Goal: Task Accomplishment & Management: Use online tool/utility

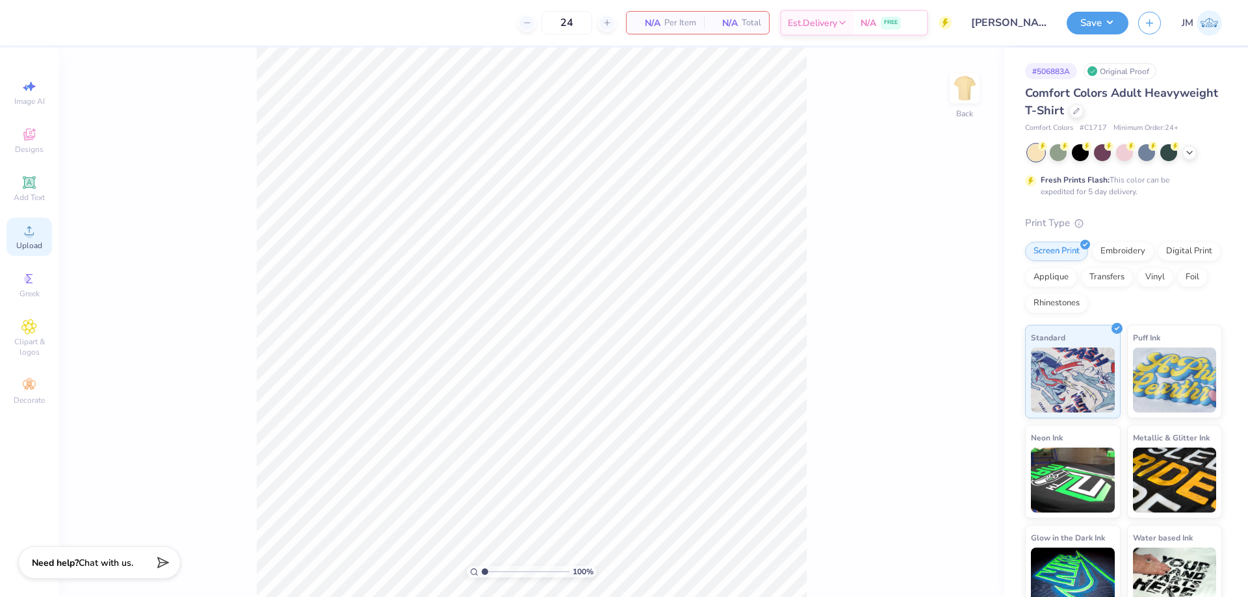
click at [33, 233] on icon at bounding box center [29, 231] width 16 height 16
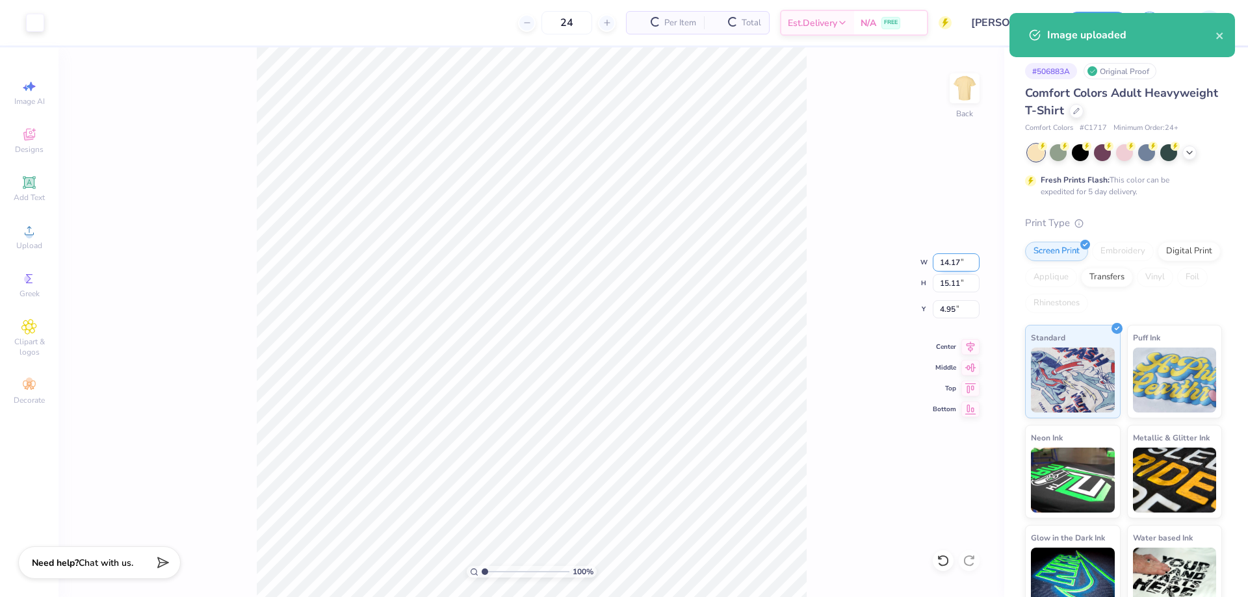
click at [942, 263] on input "14.17" at bounding box center [955, 262] width 47 height 18
type input "12.00"
type input "12.79"
type input "6.10"
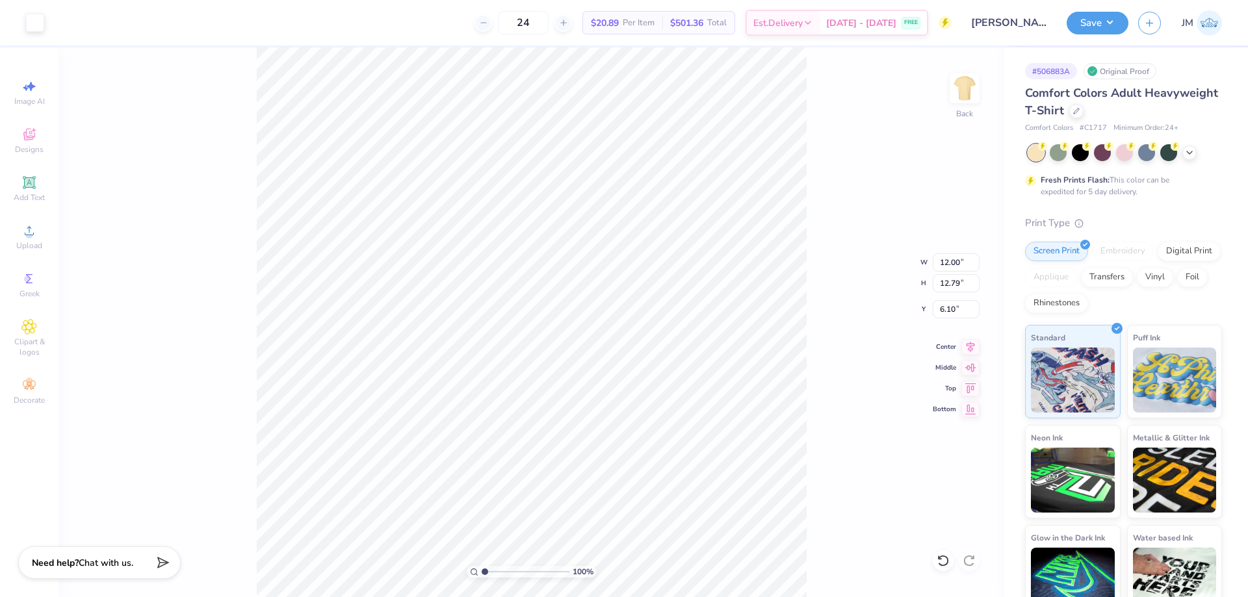
click at [945, 318] on div "100 % Back W 12.00 12.00 " H 12.79 12.79 " Y 6.10 6.10 " Center Middle Top Bott…" at bounding box center [530, 322] width 945 height 550
click at [947, 308] on input "6.10" at bounding box center [955, 309] width 47 height 18
type input "3.00"
click at [854, 275] on div "100 % Back W 12.00 12.00 " H 12.79 12.79 " Y 3.00 3.00 " Center Middle Top Bott…" at bounding box center [530, 322] width 945 height 550
click at [951, 269] on input "12.00" at bounding box center [955, 262] width 47 height 18
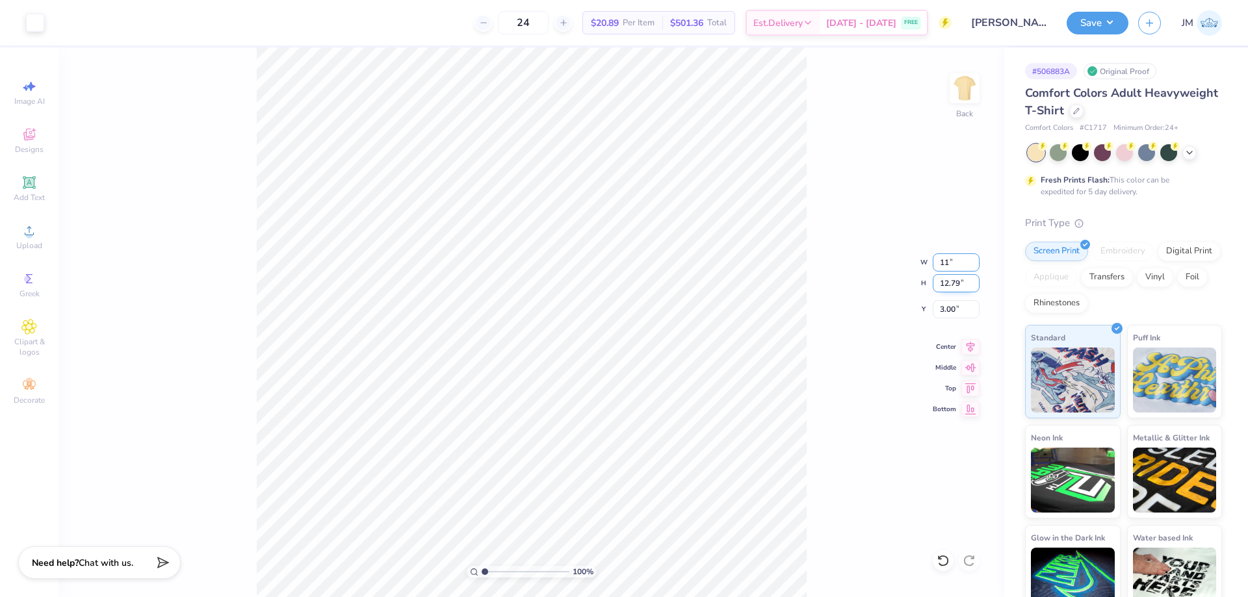
type input "11.00"
type input "11.73"
click at [952, 302] on input "3.53" at bounding box center [955, 309] width 47 height 18
type input "3.00"
click at [1117, 14] on button "Save" at bounding box center [1097, 21] width 62 height 23
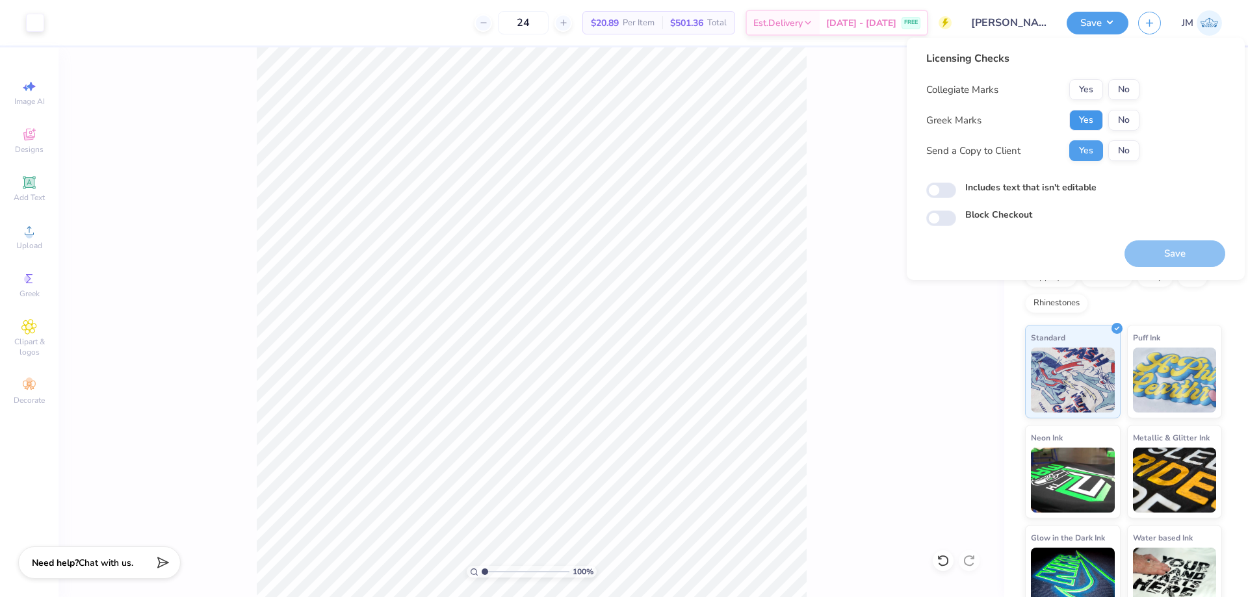
click at [1083, 121] on button "Yes" at bounding box center [1086, 120] width 34 height 21
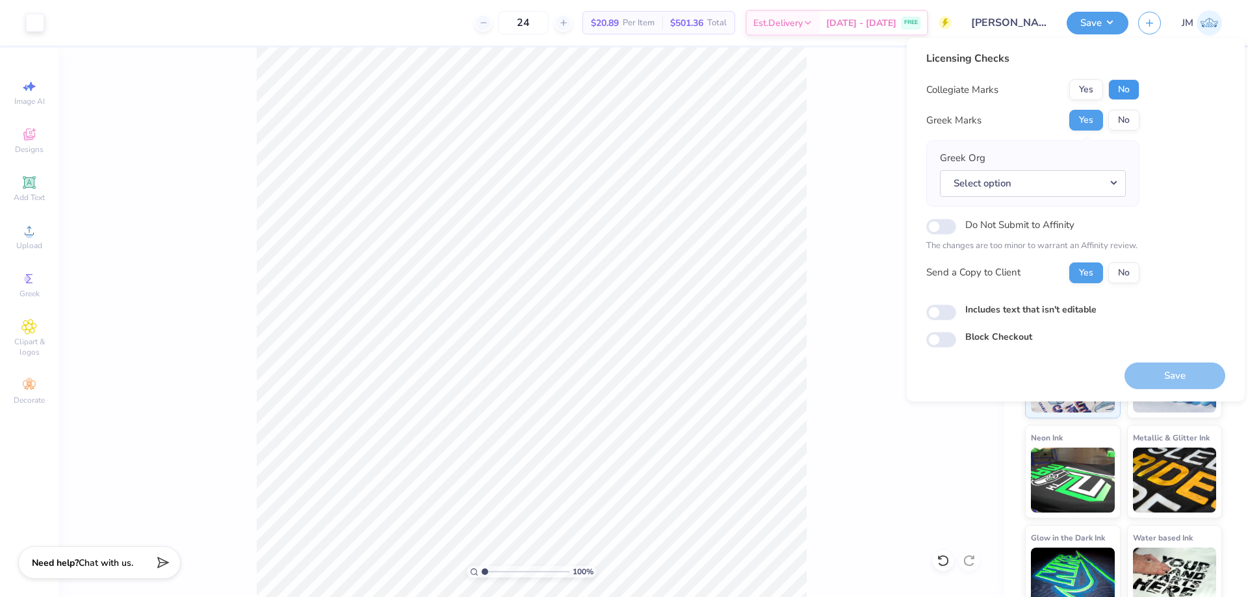
click at [1116, 90] on button "No" at bounding box center [1123, 89] width 31 height 21
click at [1112, 183] on button "Select option" at bounding box center [1033, 183] width 186 height 27
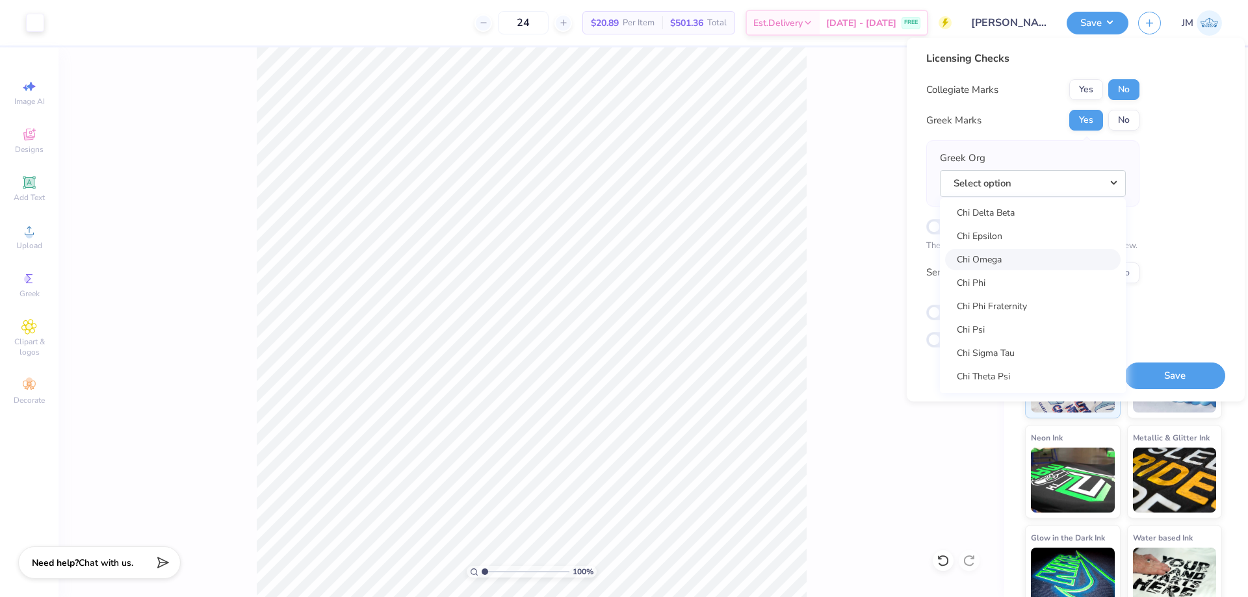
scroll to position [2426, 0]
click at [1034, 222] on link "Chi Omega" at bounding box center [1032, 221] width 175 height 21
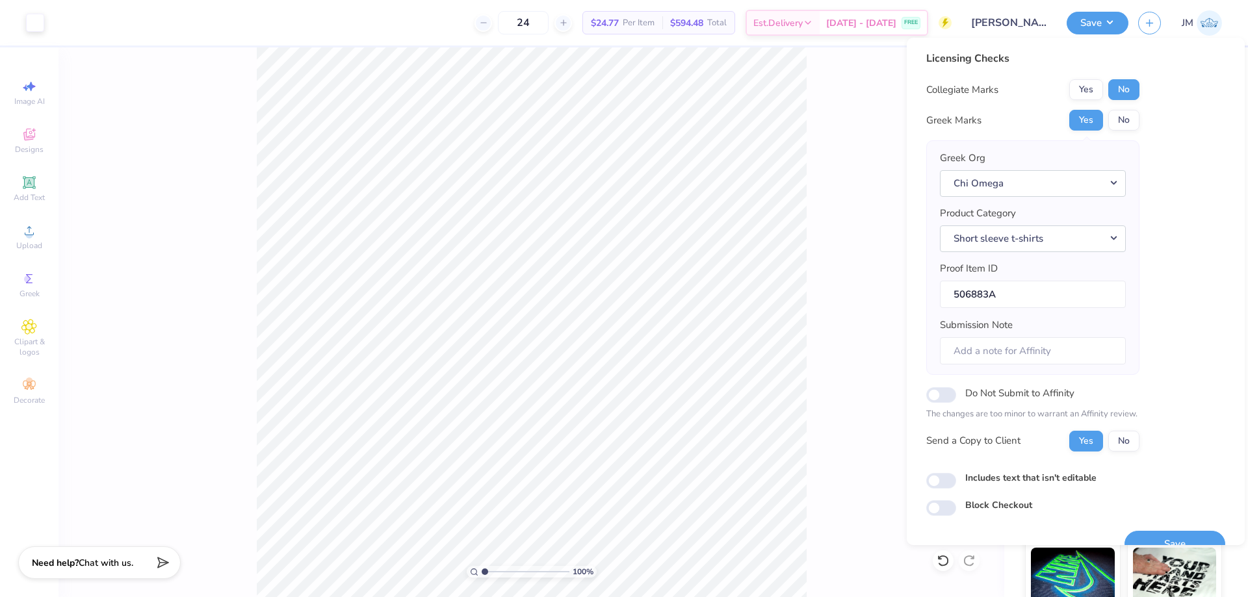
scroll to position [25, 0]
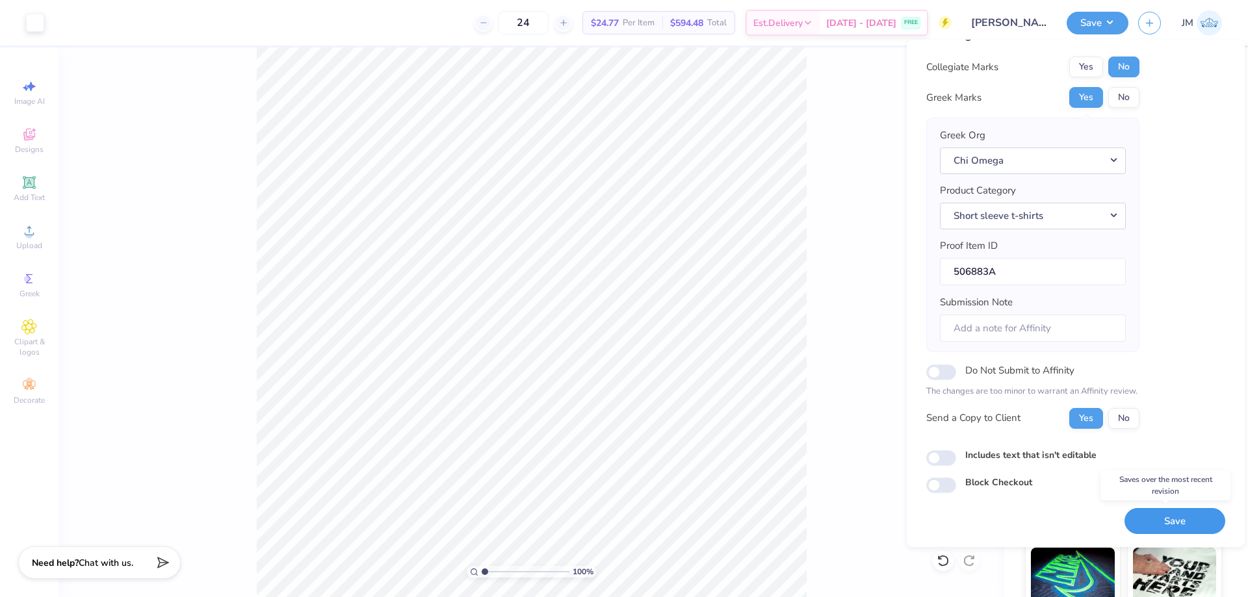
click at [1156, 521] on button "Save" at bounding box center [1174, 521] width 101 height 27
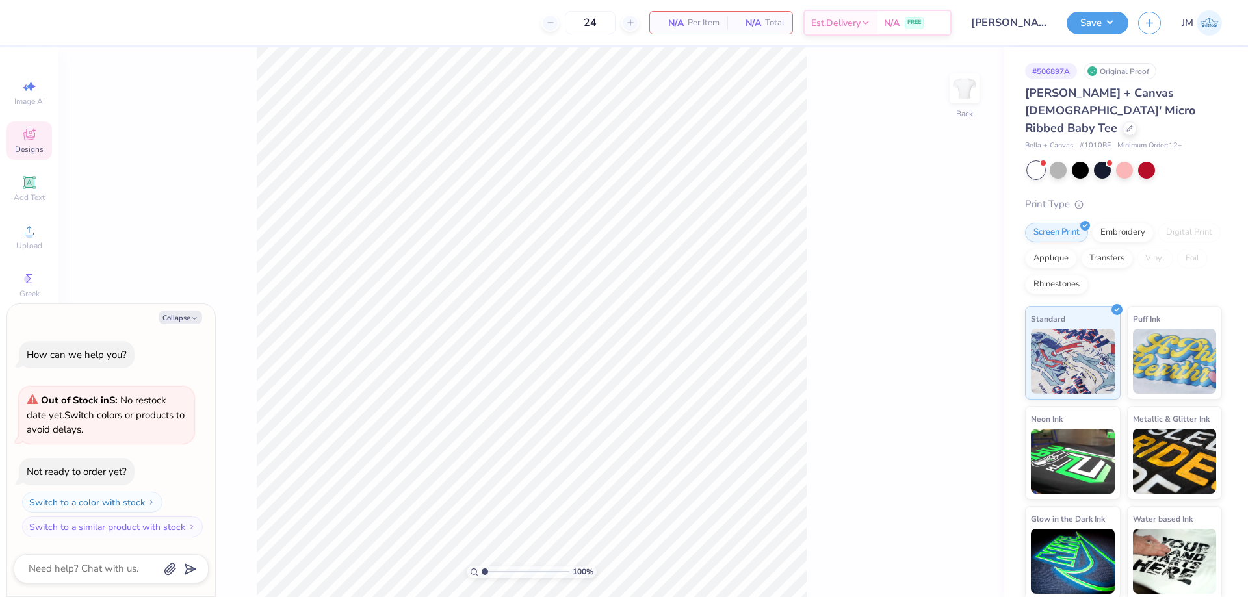
click at [27, 147] on span "Designs" at bounding box center [29, 149] width 29 height 10
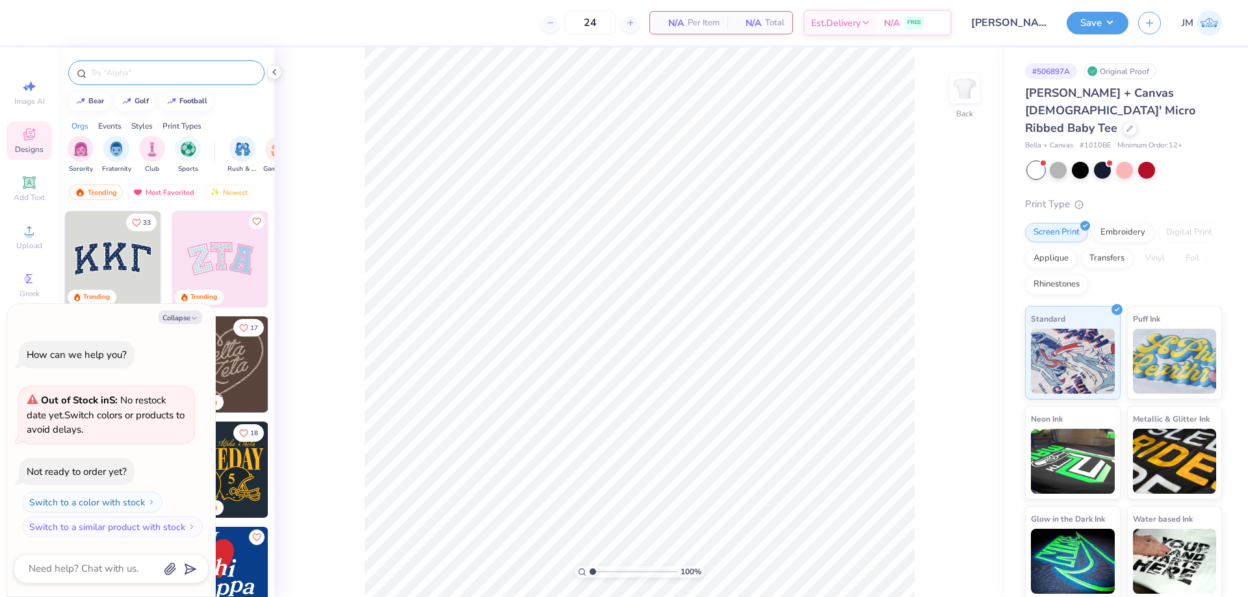
click at [154, 72] on input "text" at bounding box center [173, 72] width 166 height 13
type textarea "x"
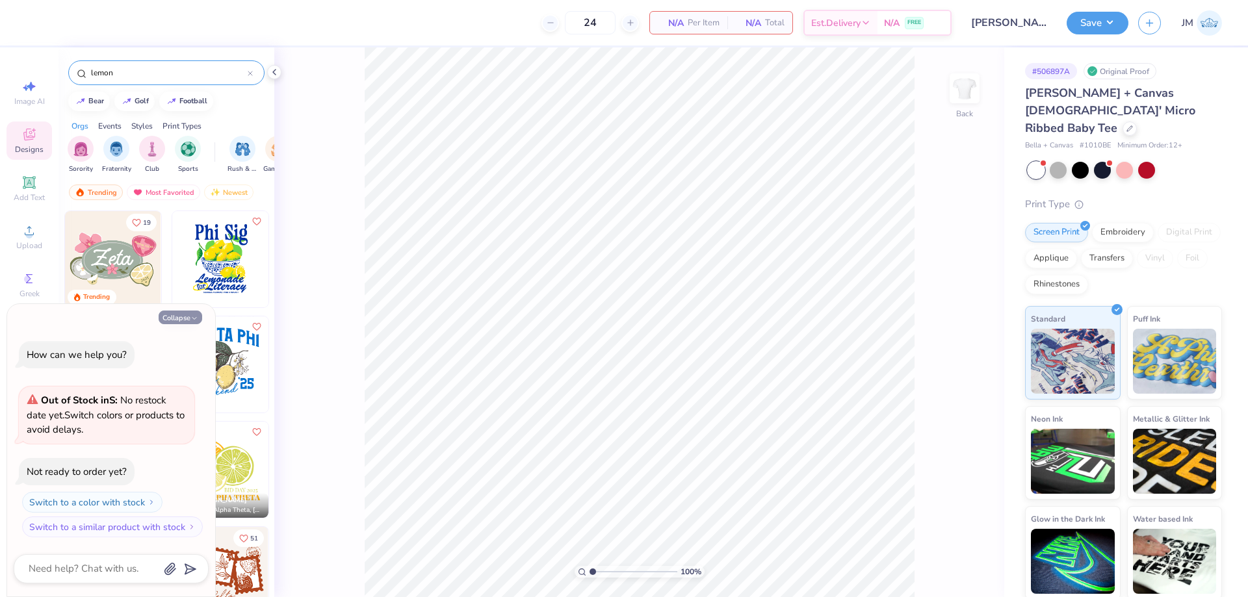
type input "lemon"
click at [166, 321] on button "Collapse" at bounding box center [181, 318] width 44 height 14
type textarea "x"
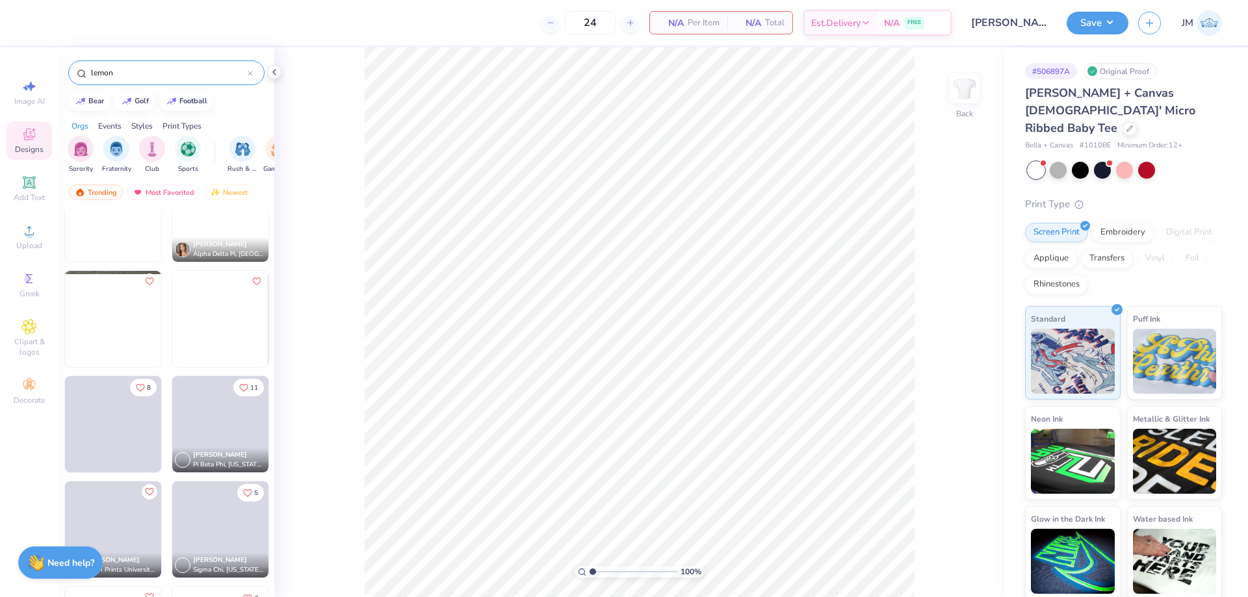
scroll to position [1559, 0]
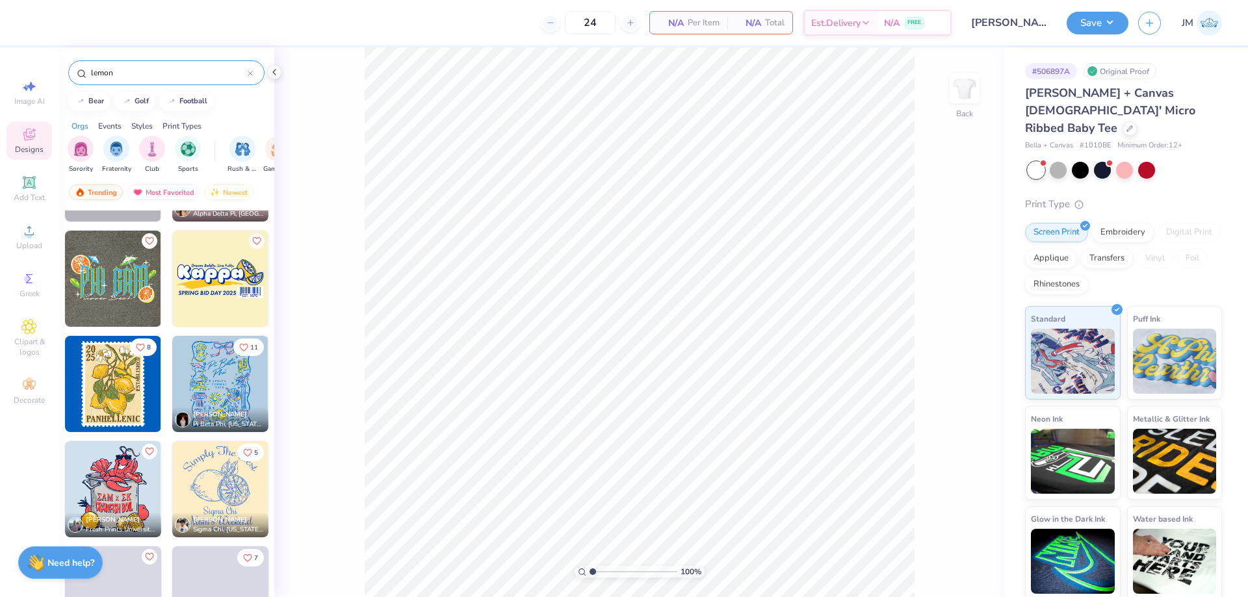
click at [171, 74] on input "lemon" at bounding box center [169, 72] width 158 height 13
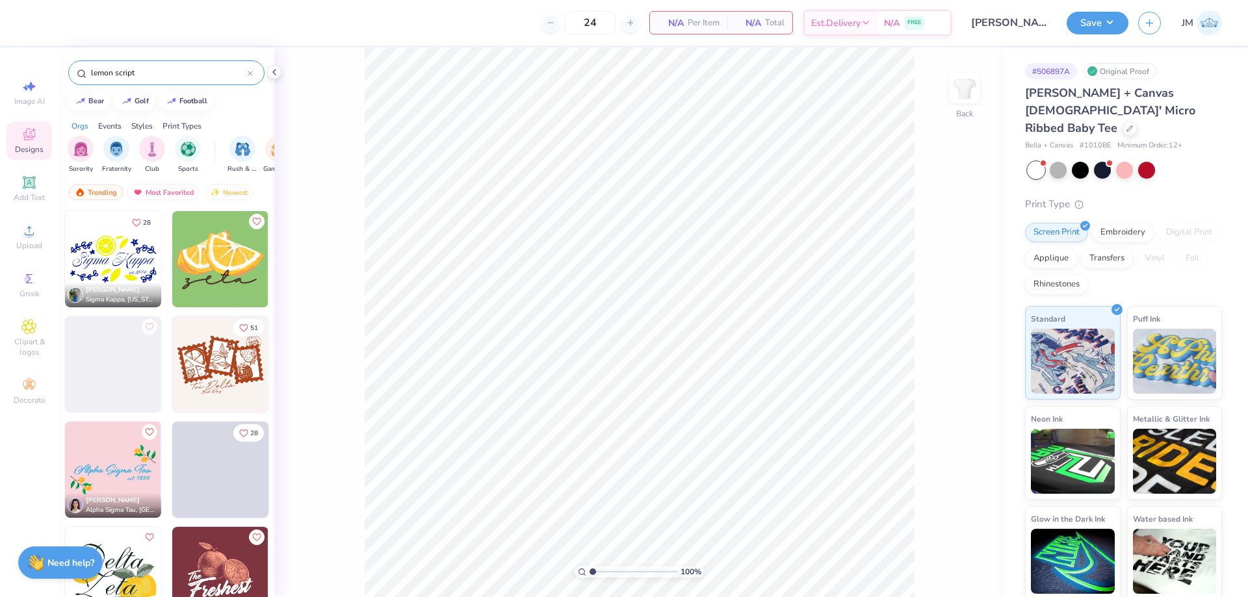
type input "lemon script"
click at [127, 233] on img at bounding box center [113, 259] width 96 height 96
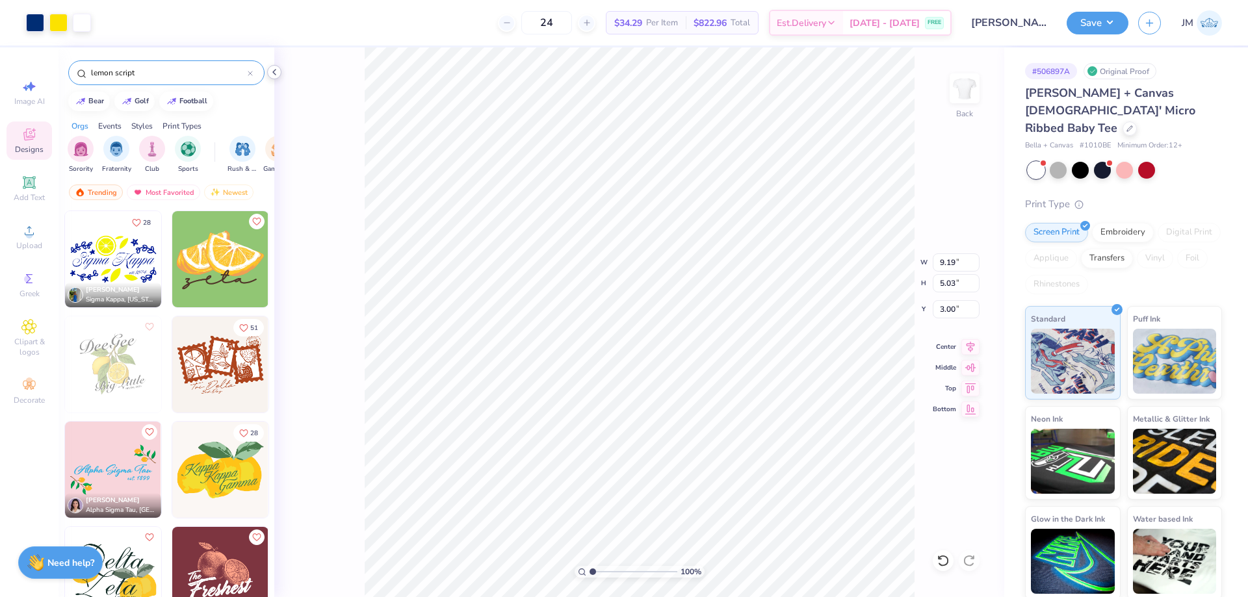
click at [279, 72] on icon at bounding box center [274, 72] width 10 height 10
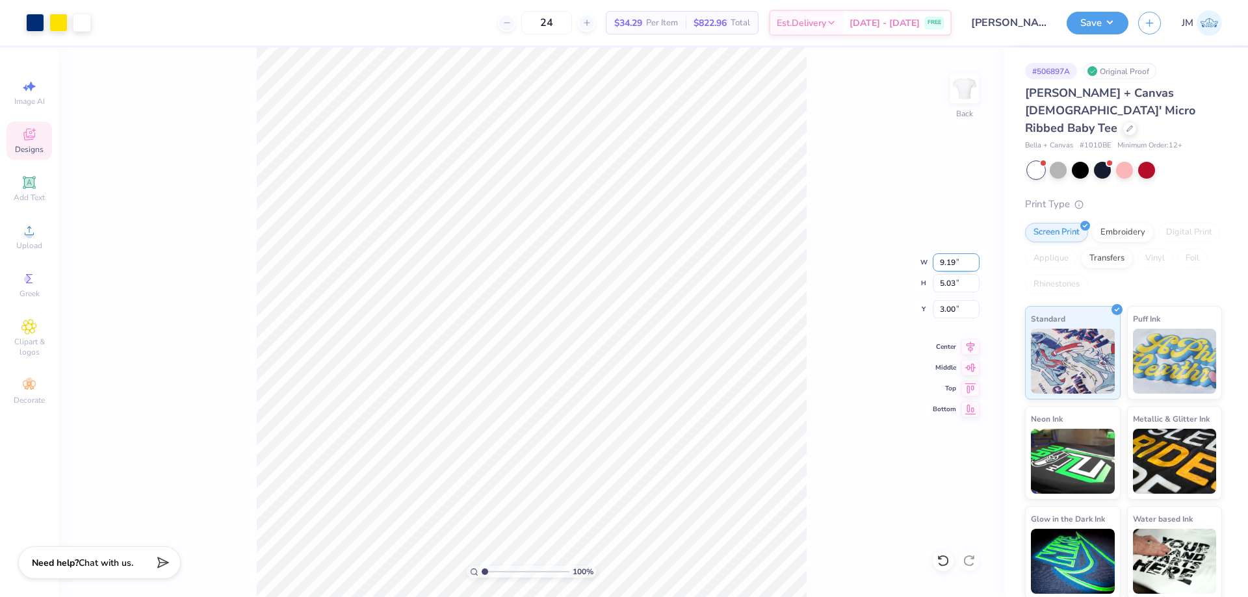
click at [948, 270] on input "9.19" at bounding box center [955, 262] width 47 height 18
type input "9.00"
type input "4.92"
click at [955, 315] on input "3.05" at bounding box center [955, 309] width 47 height 18
type input "3.00"
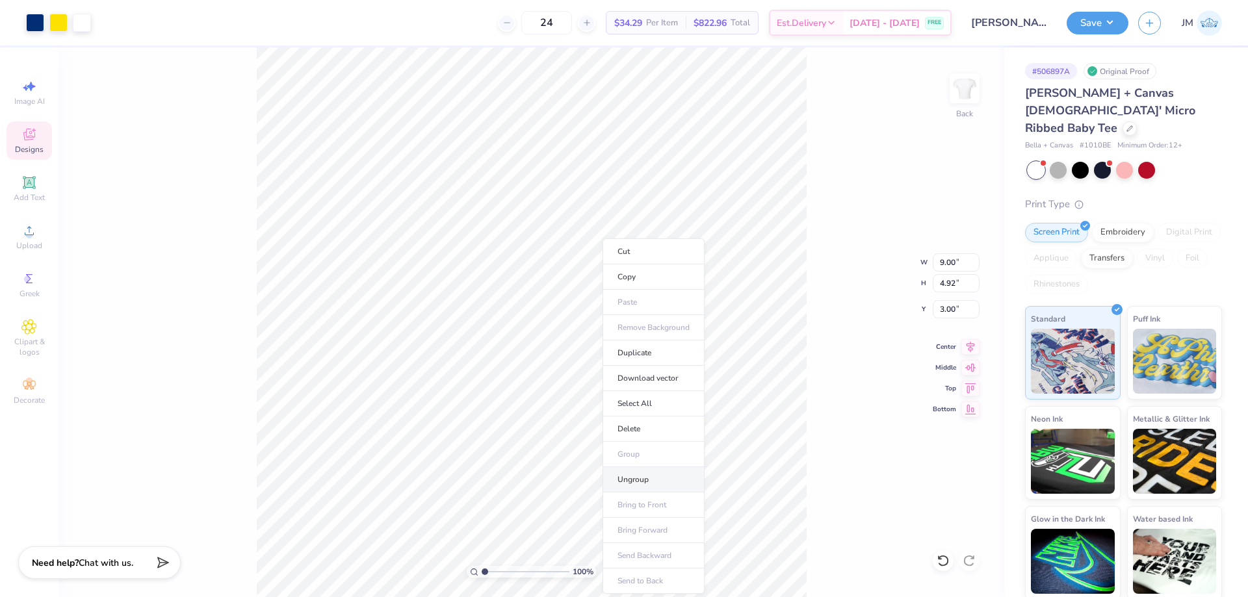
click at [645, 478] on li "Ungroup" at bounding box center [653, 479] width 102 height 25
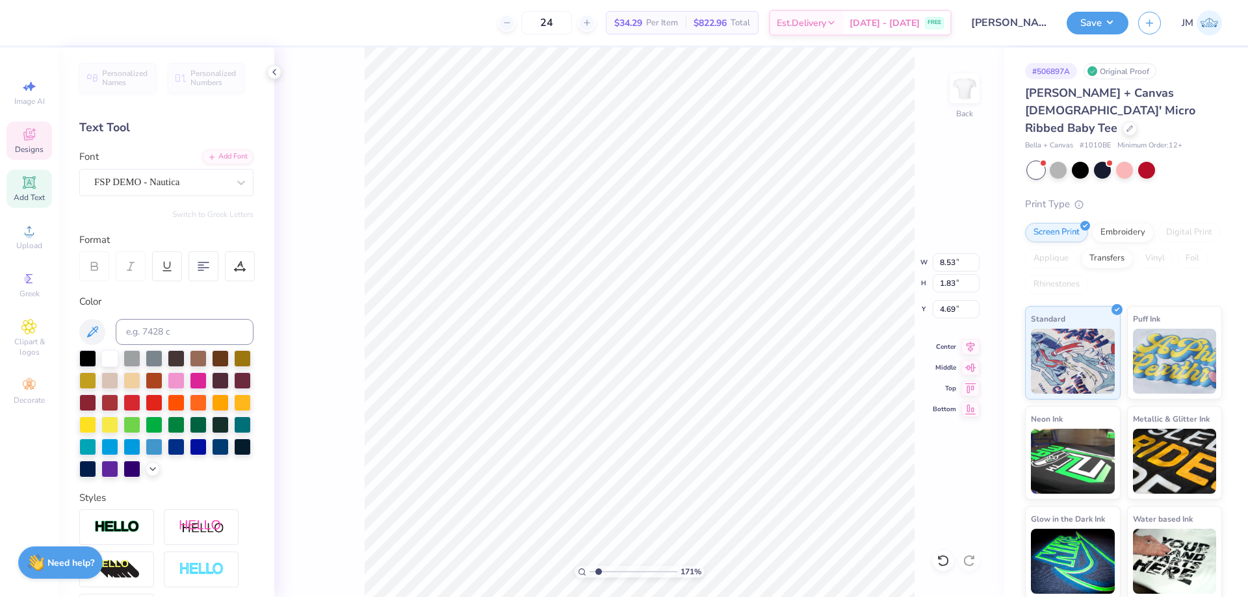
type input "1.70505975587608"
type input "9.00"
type input "4.92"
type input "3.00"
click at [936, 561] on div at bounding box center [942, 560] width 21 height 21
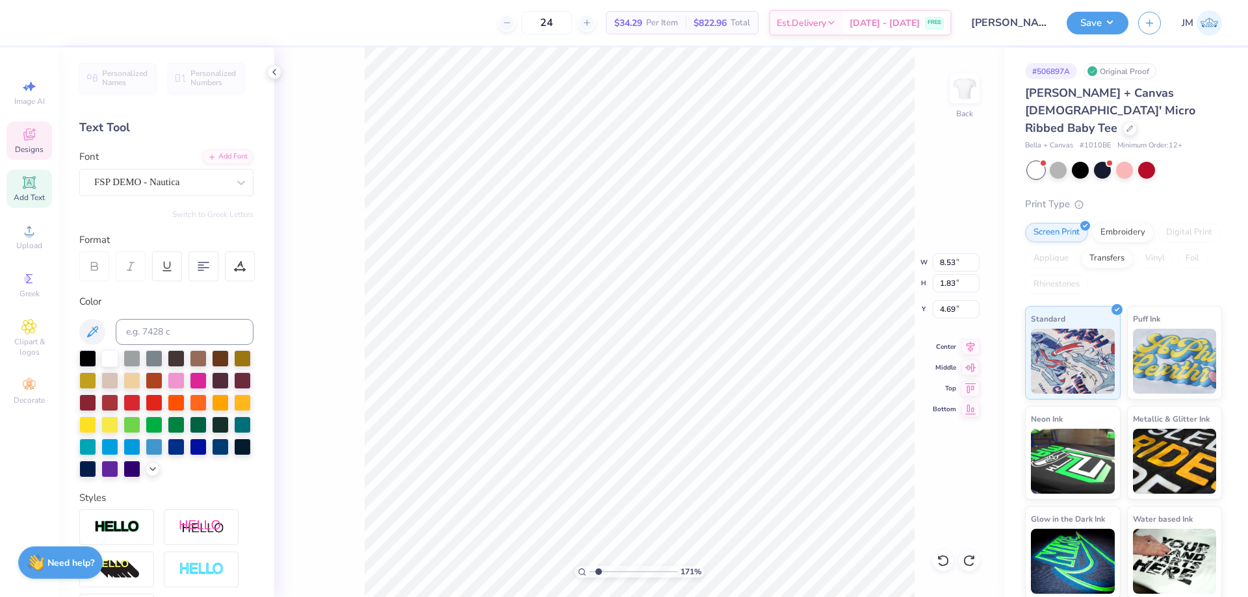
scroll to position [11, 1]
type input "1.70505975587608"
type textarea "L"
type input "1.70505975587608"
type textarea "La"
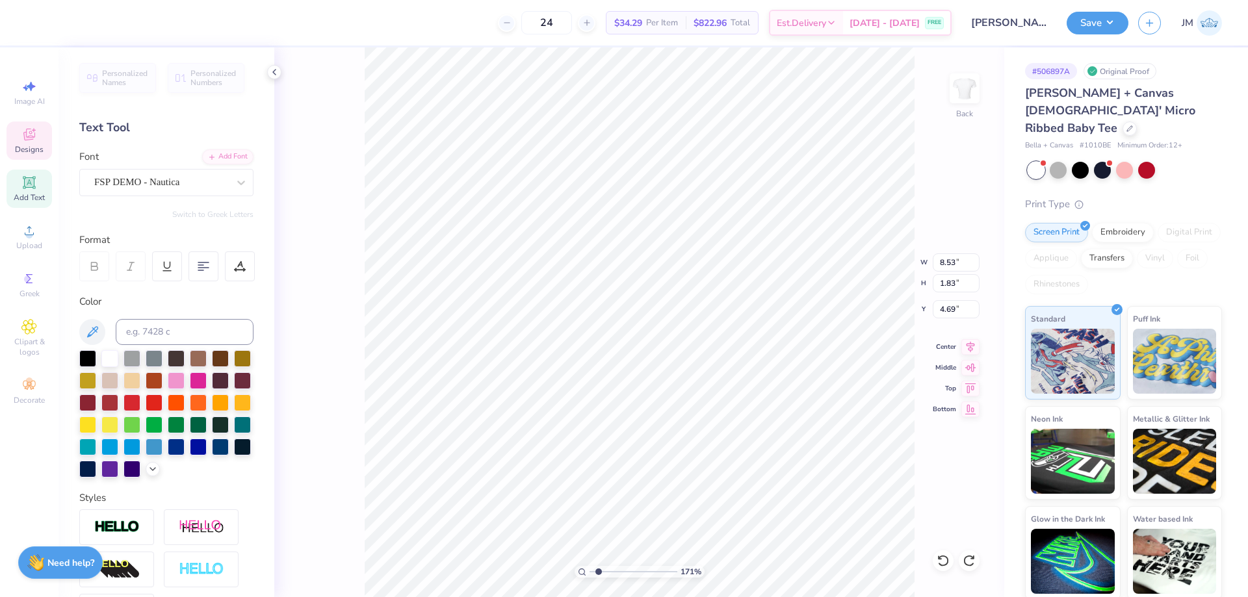
type input "1.70505975587608"
type textarea "La D"
type input "1.70505975587608"
type textarea "La Do"
type input "1.70505975587608"
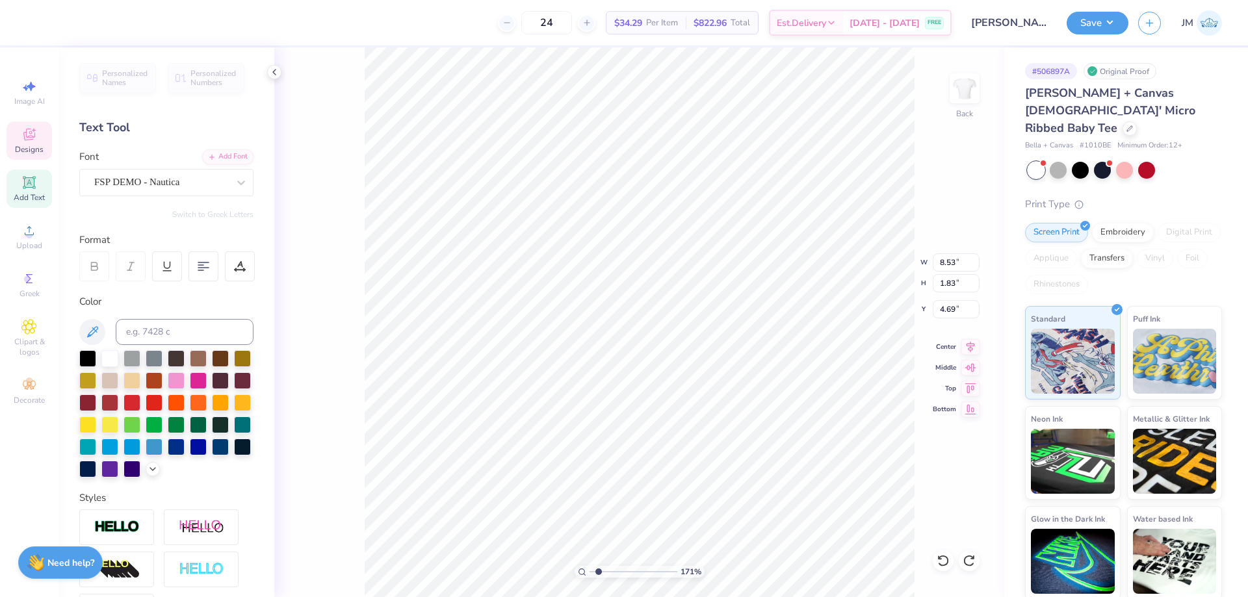
type textarea "La Dol"
type input "1.70505975587608"
type textarea "La Dolce"
type input "1.70505975587608"
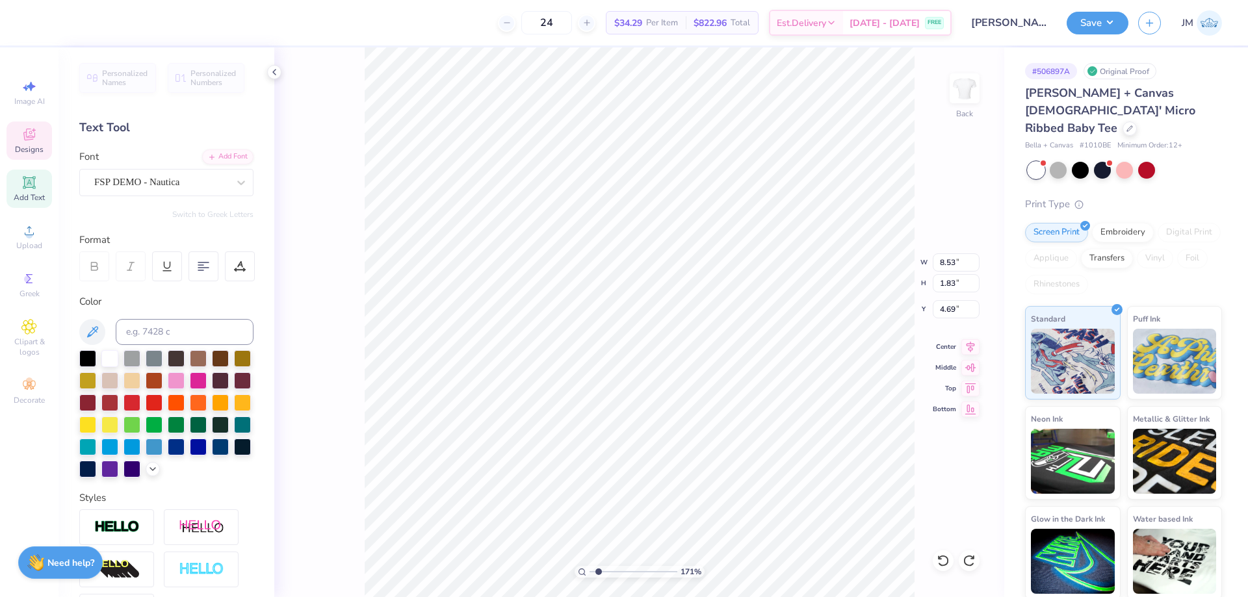
type textarea "La Dolce"
type input "1.70505975587608"
type textarea "La Dolce X"
type input "1.70505975587608"
type textarea "La Dolce Xit"
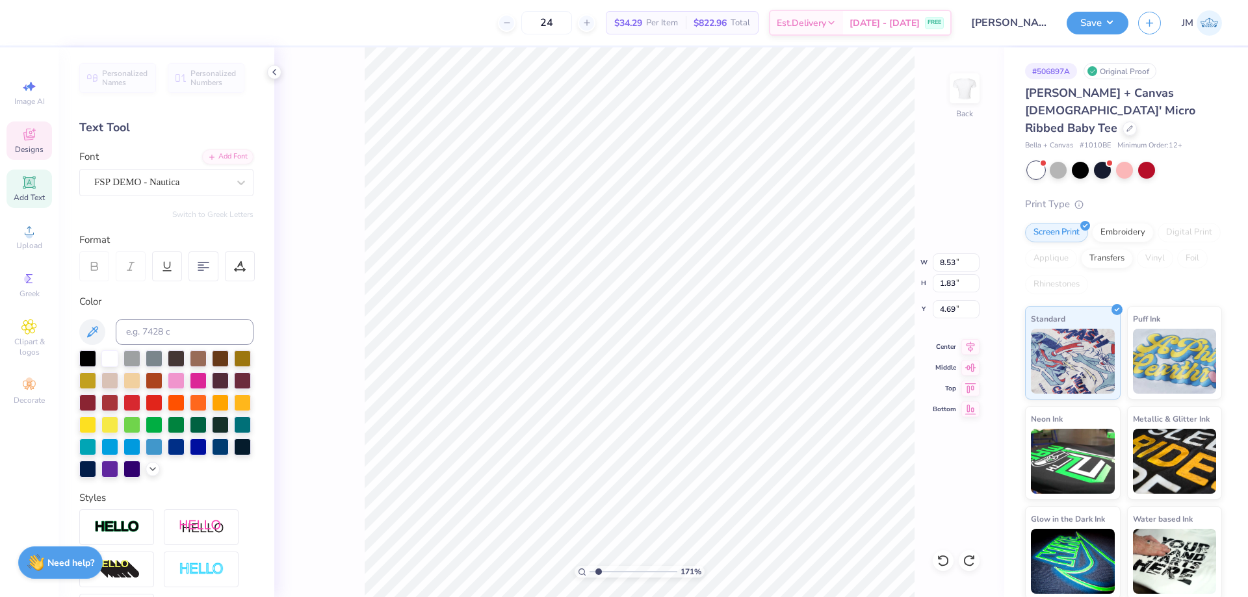
type input "1.70505975587608"
type textarea "La Dolce Xita"
type input "1.70505975587608"
type input "9.22"
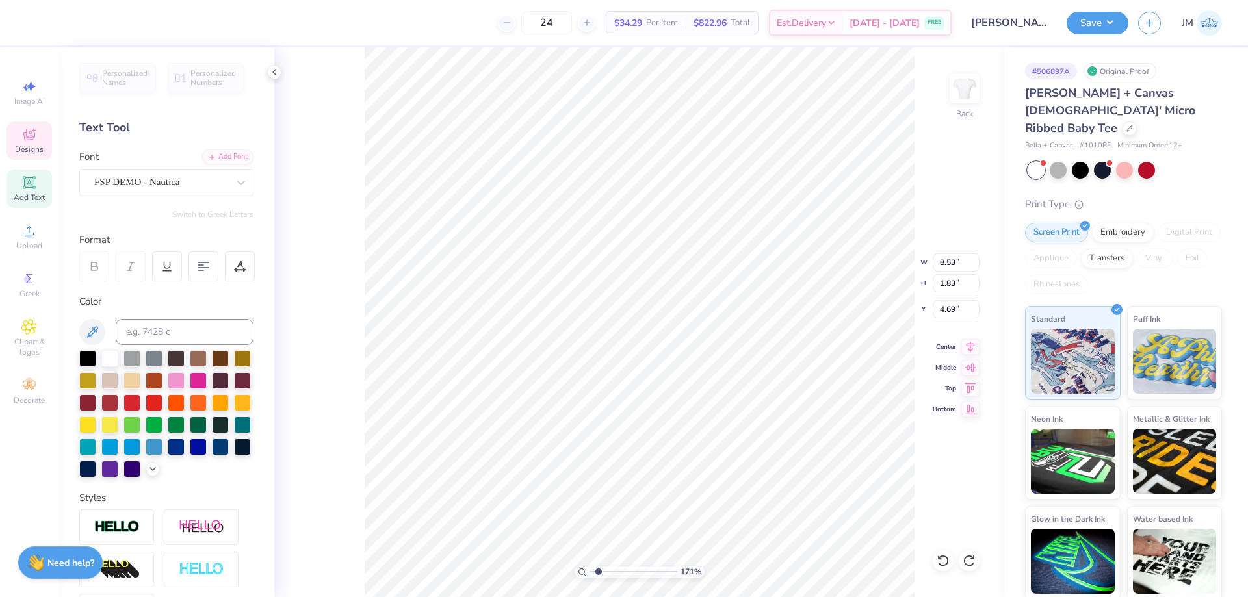
type input "1.66"
type input "4.75"
click at [971, 344] on icon at bounding box center [970, 344] width 8 height 11
type input "4.9569987787417"
type input "2.34"
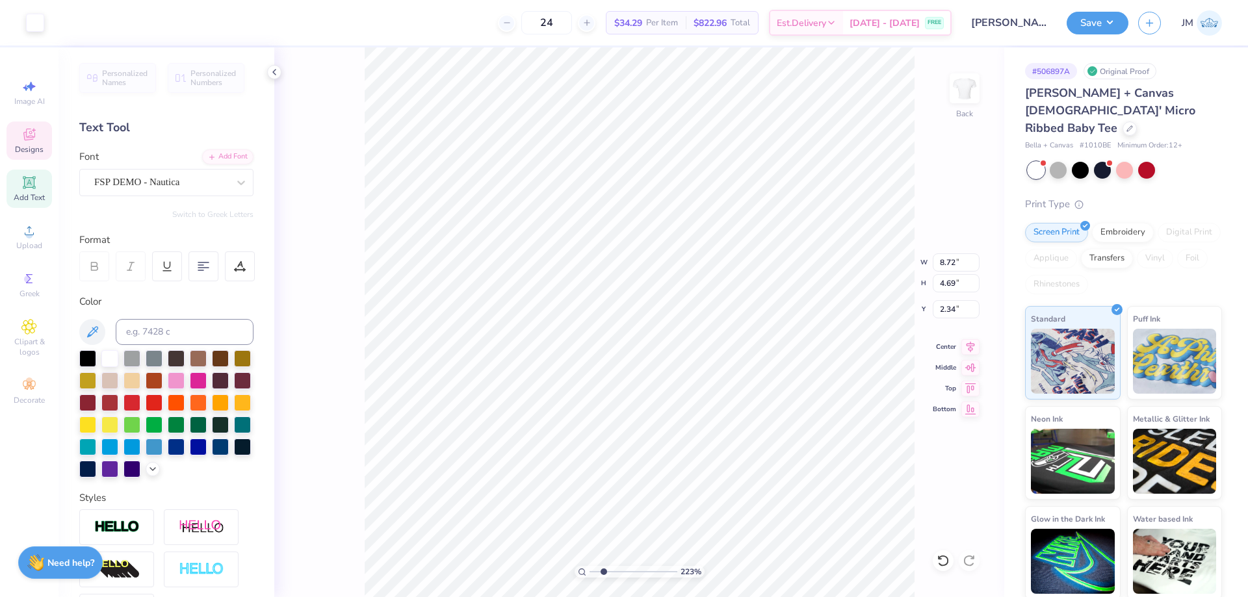
type input "2.22643184911232"
type input "8.71"
type input "3.32211076832206"
type textarea "A"
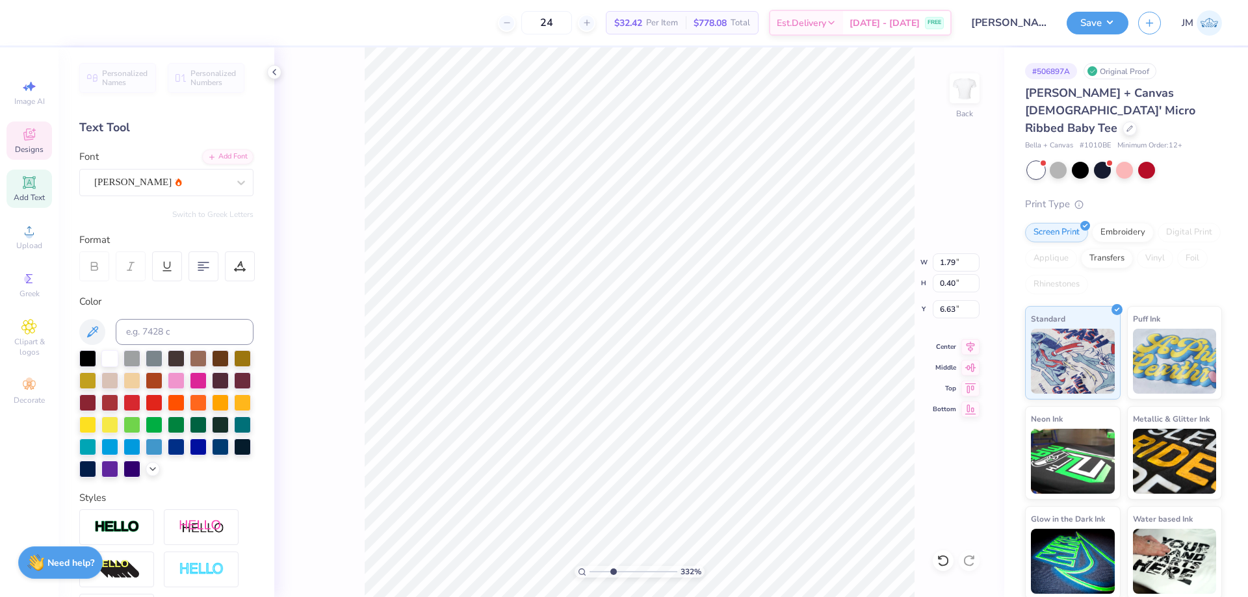
type input "3.32211076832206"
type textarea "AX"
type input "3.32211076832206"
type textarea "AXi"
type input "3.32211076832206"
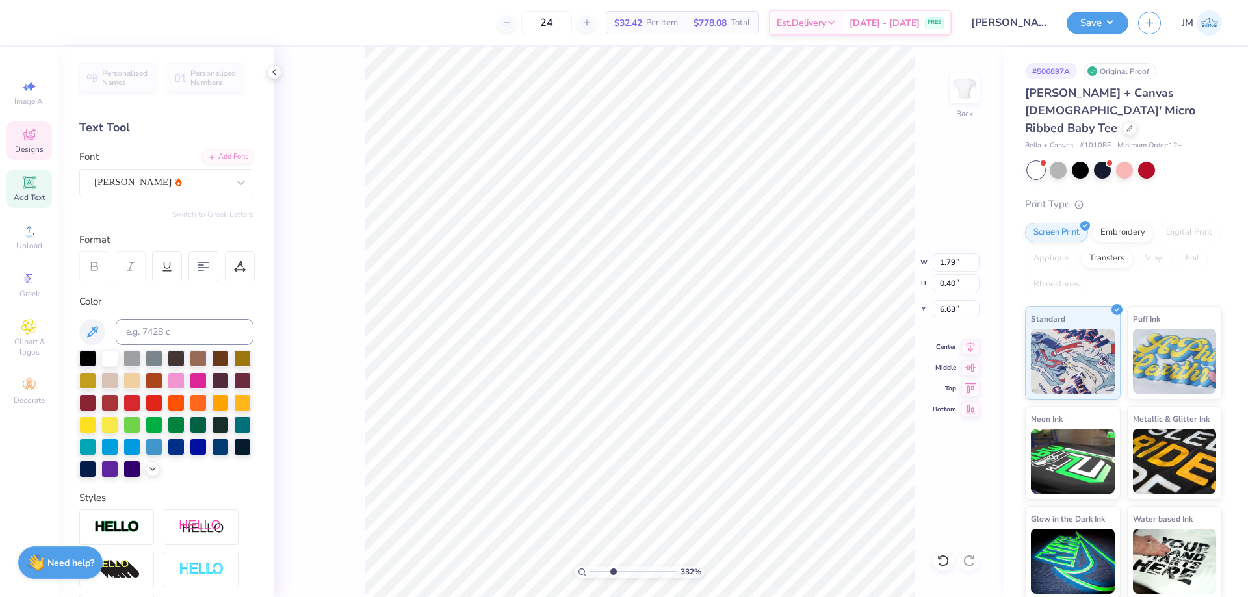
type textarea "AXiD"
type input "3.32211076832206"
type textarea "AXiD"
type input "3.32211076832206"
type textarea "AXiD 25"
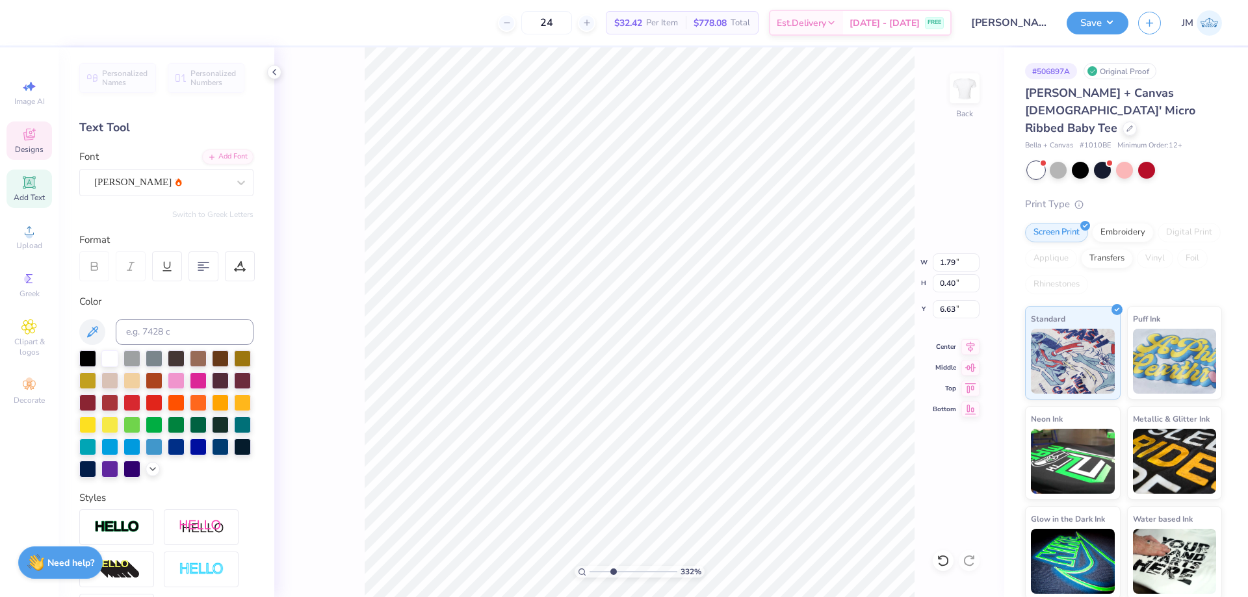
type input "3.32211076832206"
type textarea "AXiD 25F"
type input "3.32211076832206"
type input "2.75"
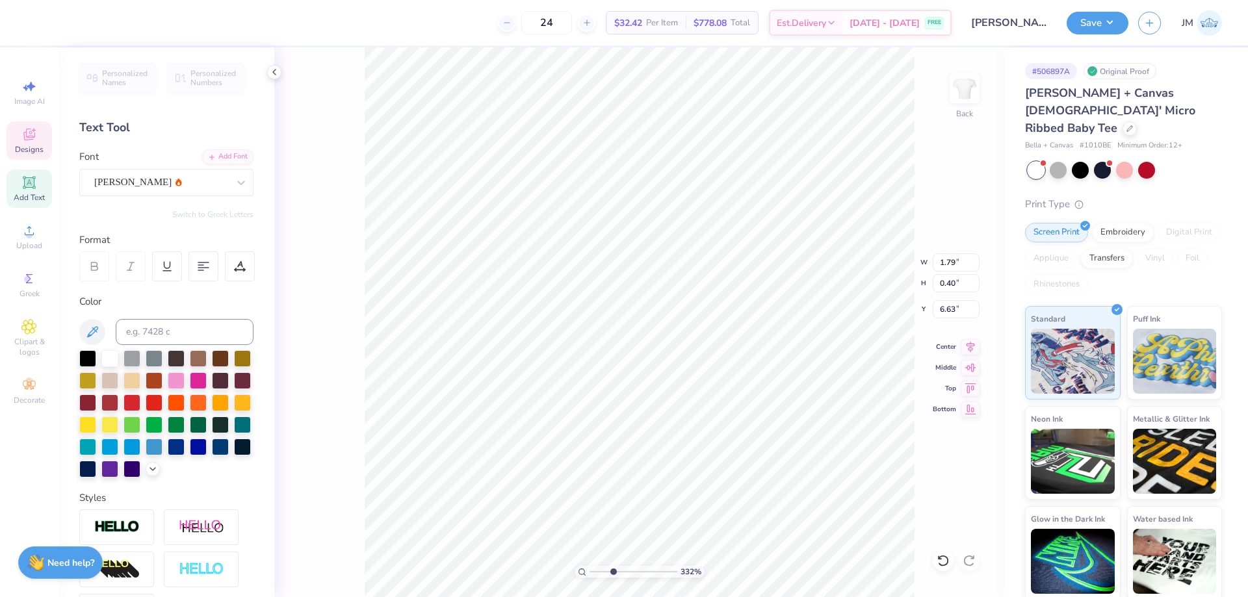
type input "0.43"
type input "6.61"
type input "3.32211076832206"
type input "6.54"
type input "3.32211076832206"
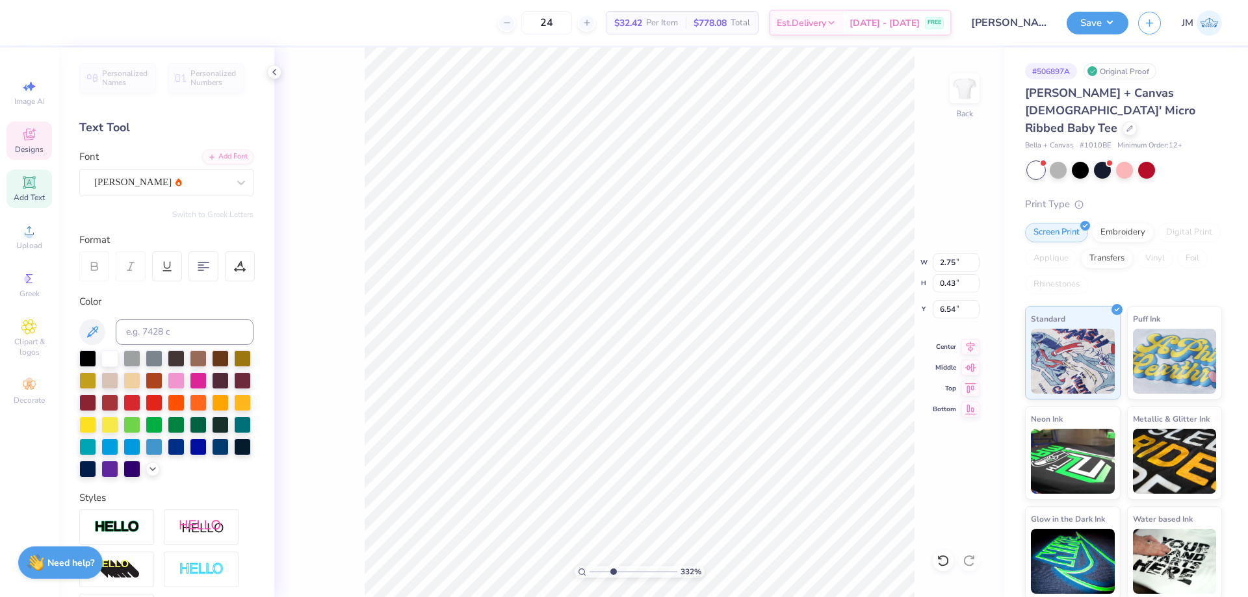
type input "2.98"
type input "0.47"
type input "6.51"
type input "3.32211076832206"
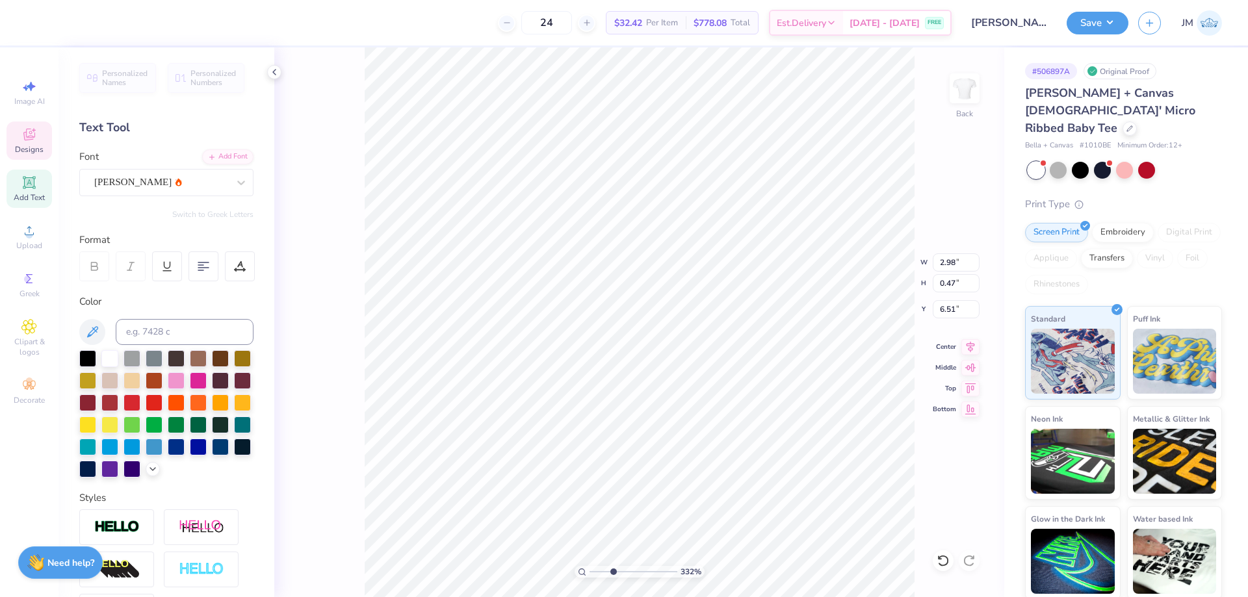
scroll to position [11, 3]
type textarea "AXiD 25F"
type input "3.32211076832206"
type textarea "AXiD 25"
type input "3.32211076832206"
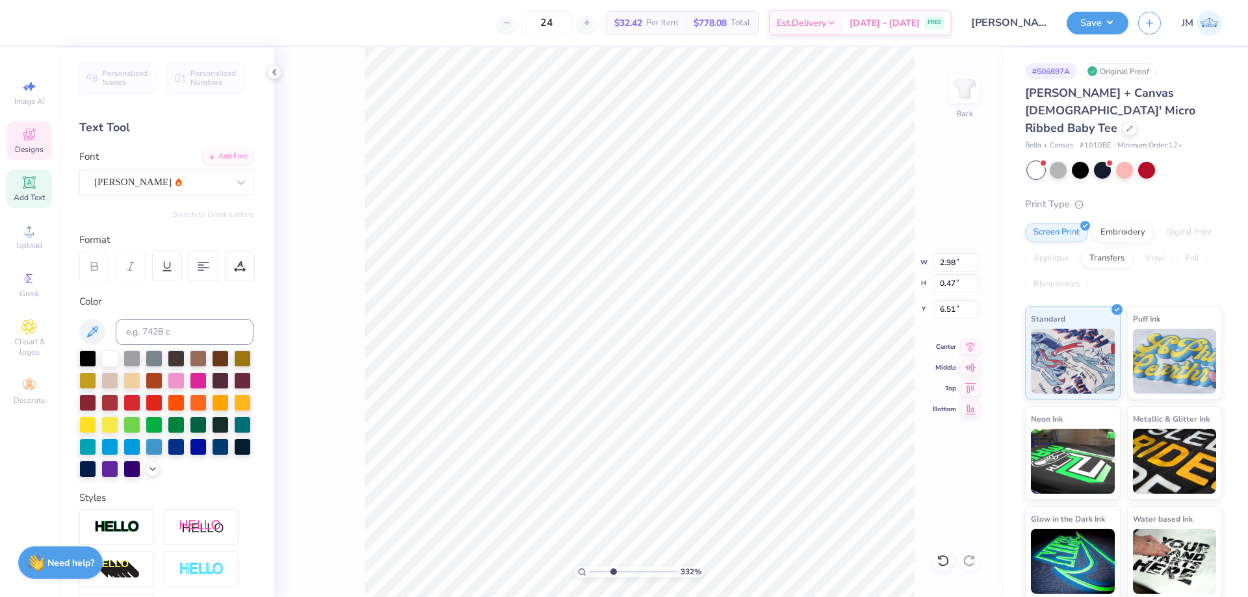
type textarea "AXiD 25f"
type input "3.32211076832206"
type textarea "AXiD 25"
type input "3.32211076832206"
type textarea "AXiD 25F"
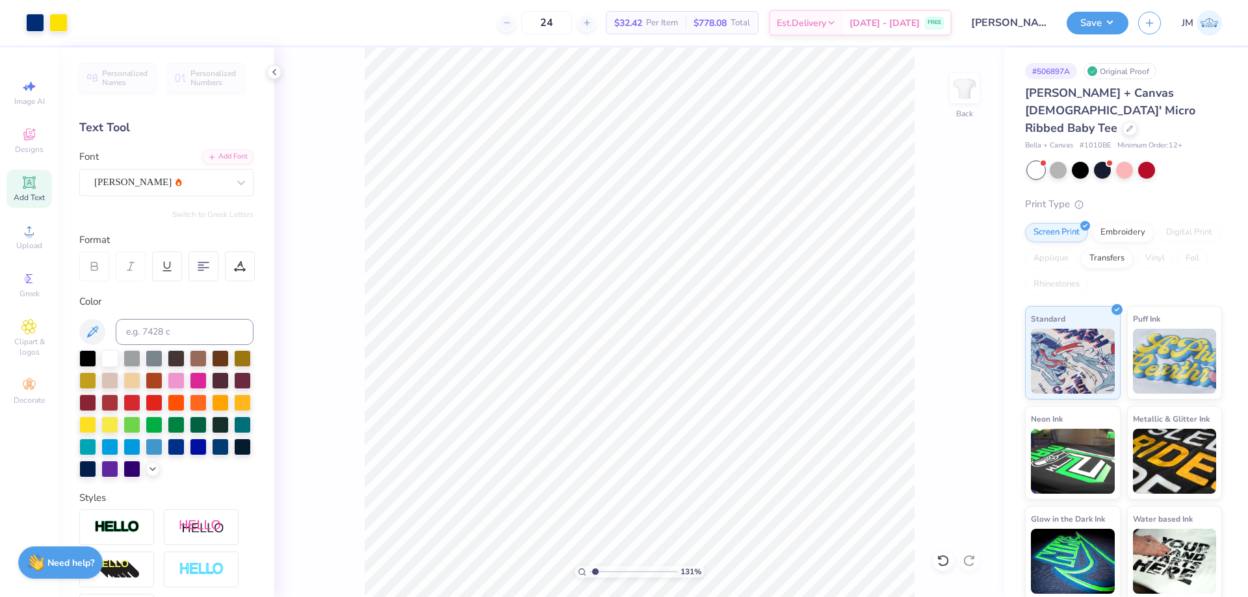
type input "1"
click at [954, 257] on input "9.22" at bounding box center [955, 262] width 47 height 18
type input "1"
type input "5.34"
type input "2.79"
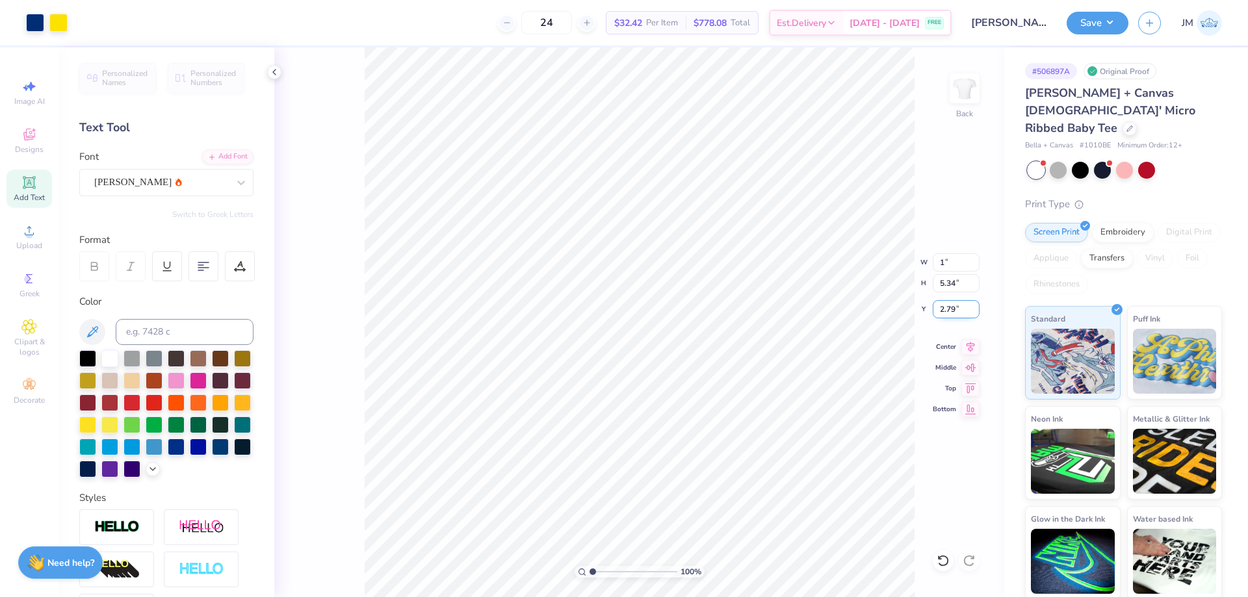
click at [955, 309] on input "2.79" at bounding box center [955, 309] width 47 height 18
type input "1.00"
type input "0.53"
type input "5.19"
click at [940, 570] on div at bounding box center [942, 560] width 21 height 21
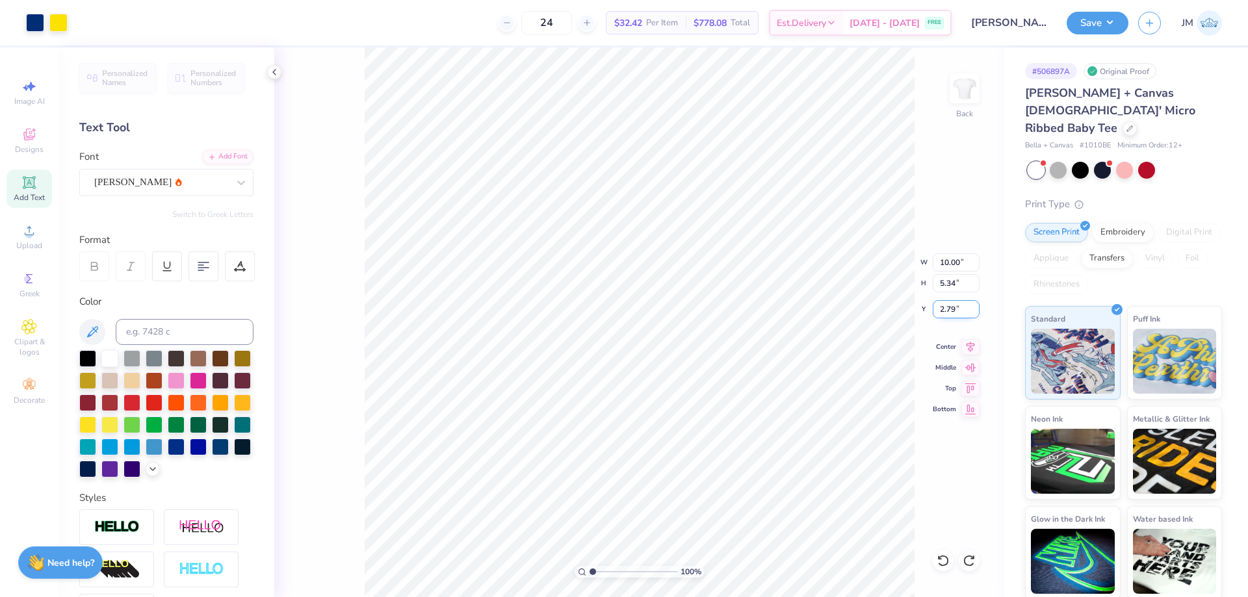
click at [956, 305] on input "2.79" at bounding box center [955, 309] width 47 height 18
type input "3.00"
click at [1103, 28] on button "Save" at bounding box center [1097, 21] width 62 height 23
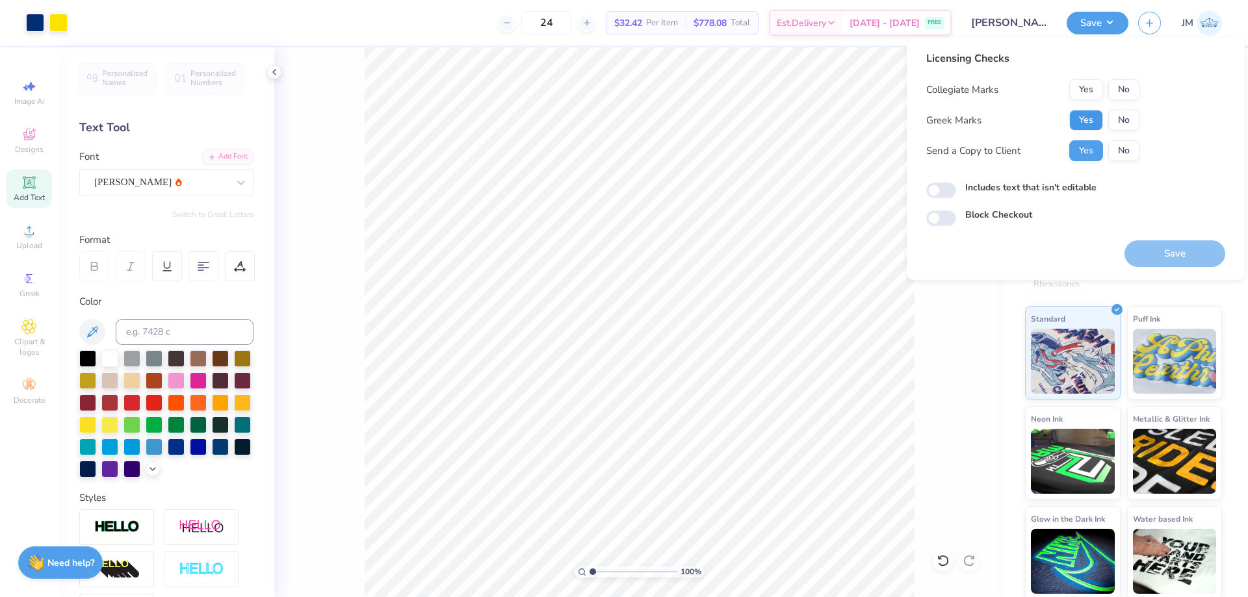
click at [1099, 112] on button "Yes" at bounding box center [1086, 120] width 34 height 21
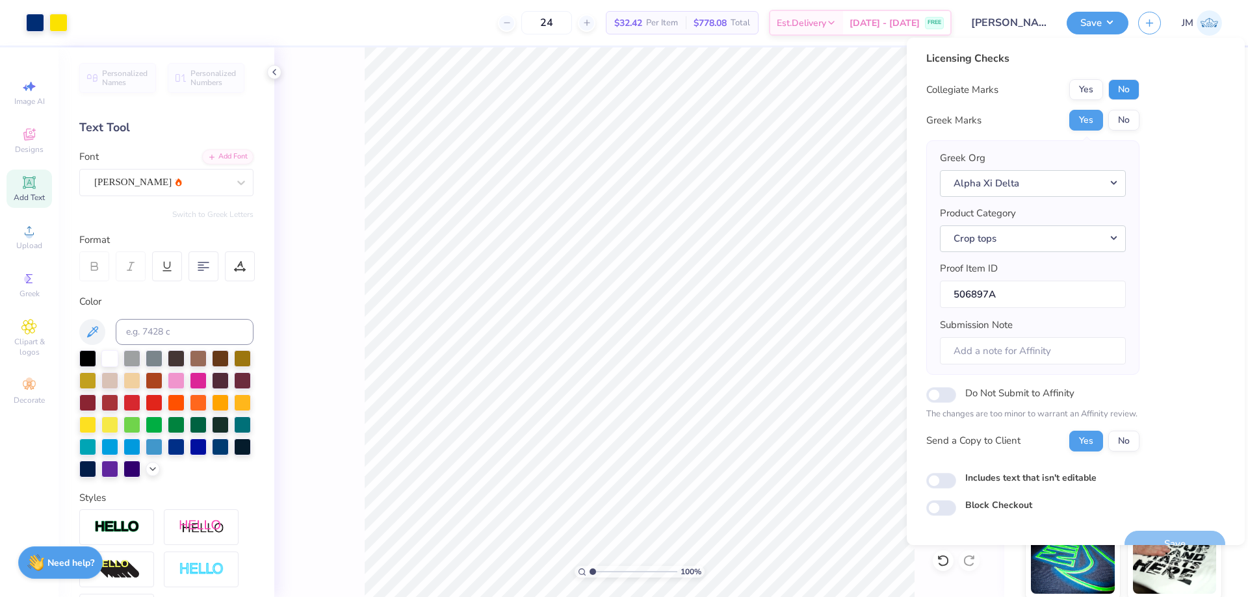
click at [1116, 96] on button "No" at bounding box center [1123, 89] width 31 height 21
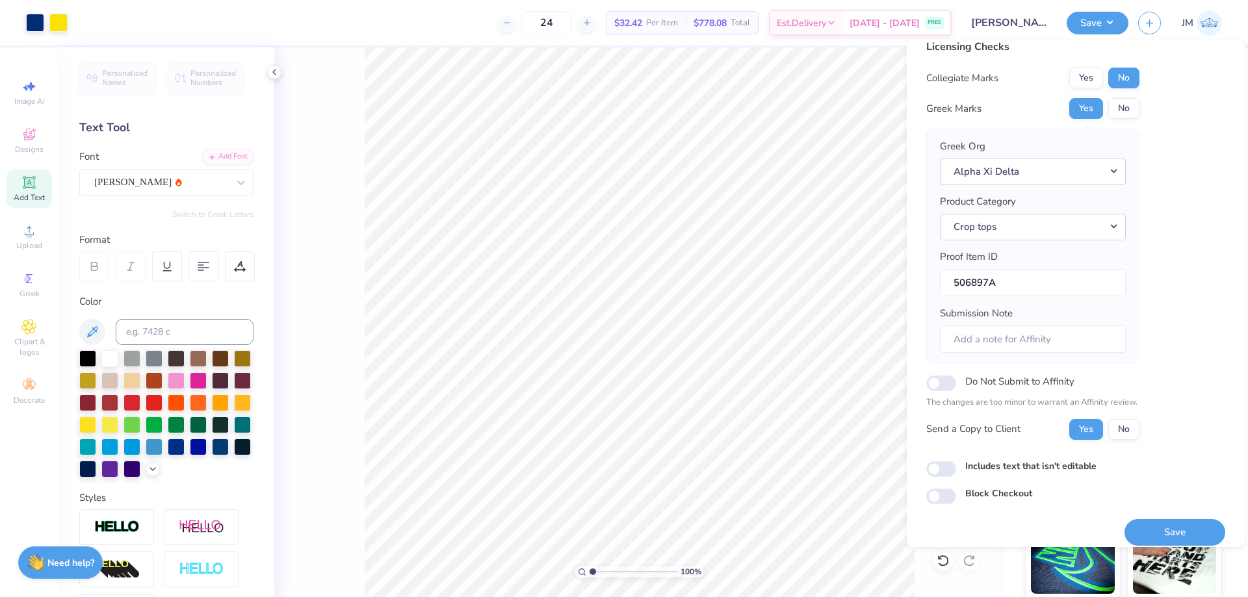
scroll to position [25, 0]
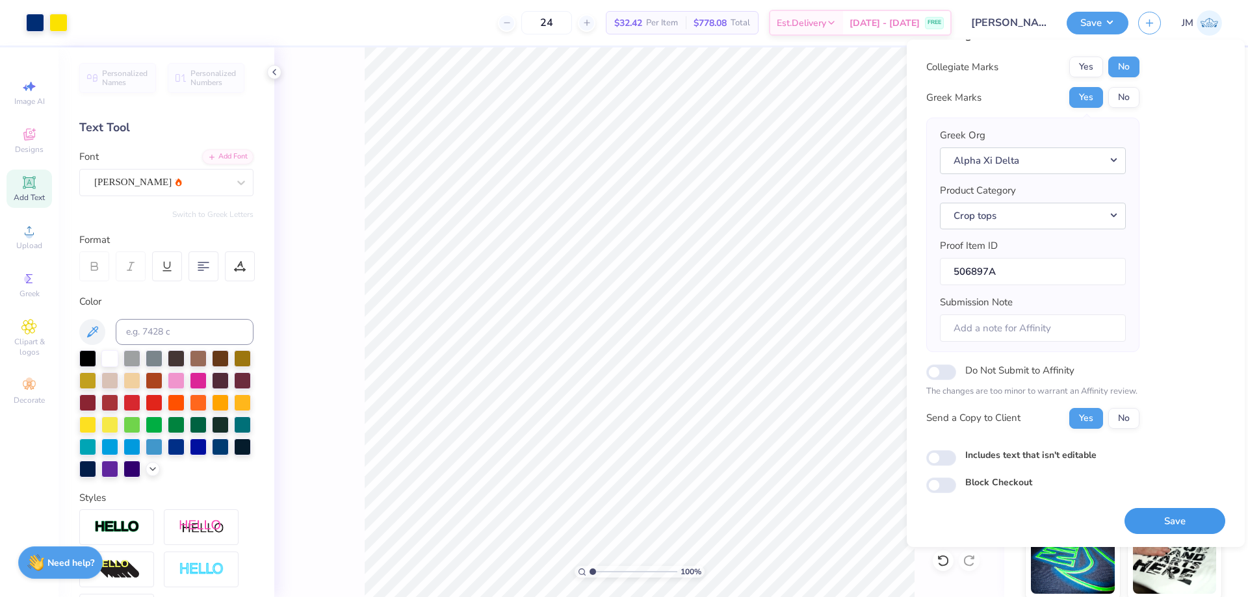
click at [1159, 511] on button "Save" at bounding box center [1174, 521] width 101 height 27
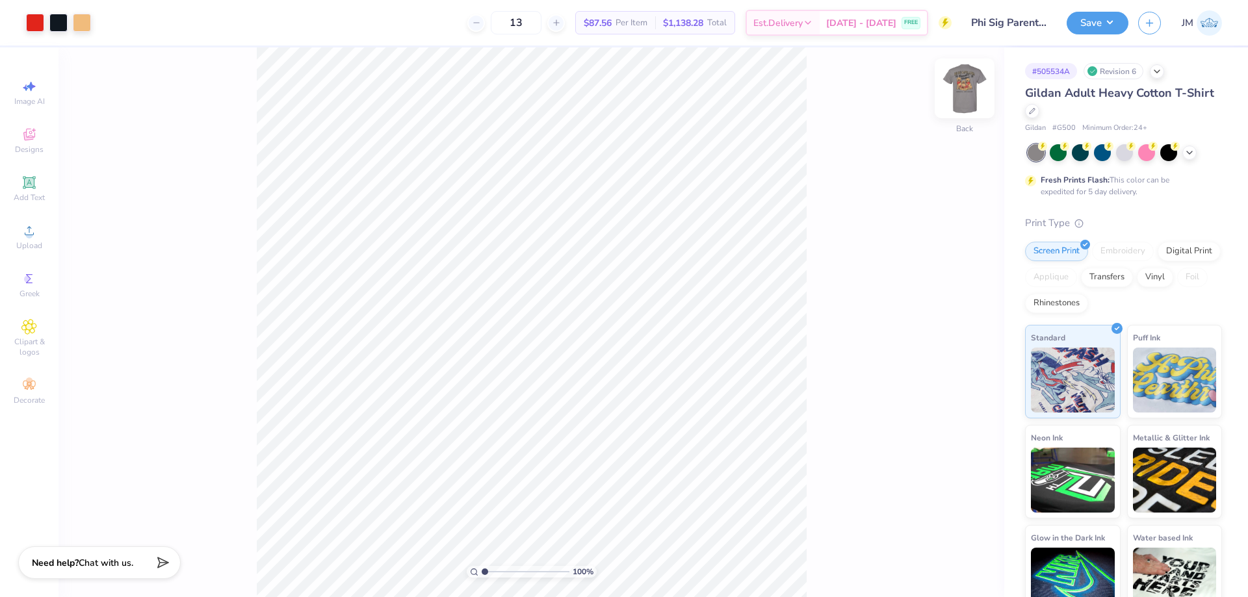
click at [969, 85] on img at bounding box center [964, 88] width 52 height 52
click at [31, 233] on circle at bounding box center [28, 234] width 7 height 7
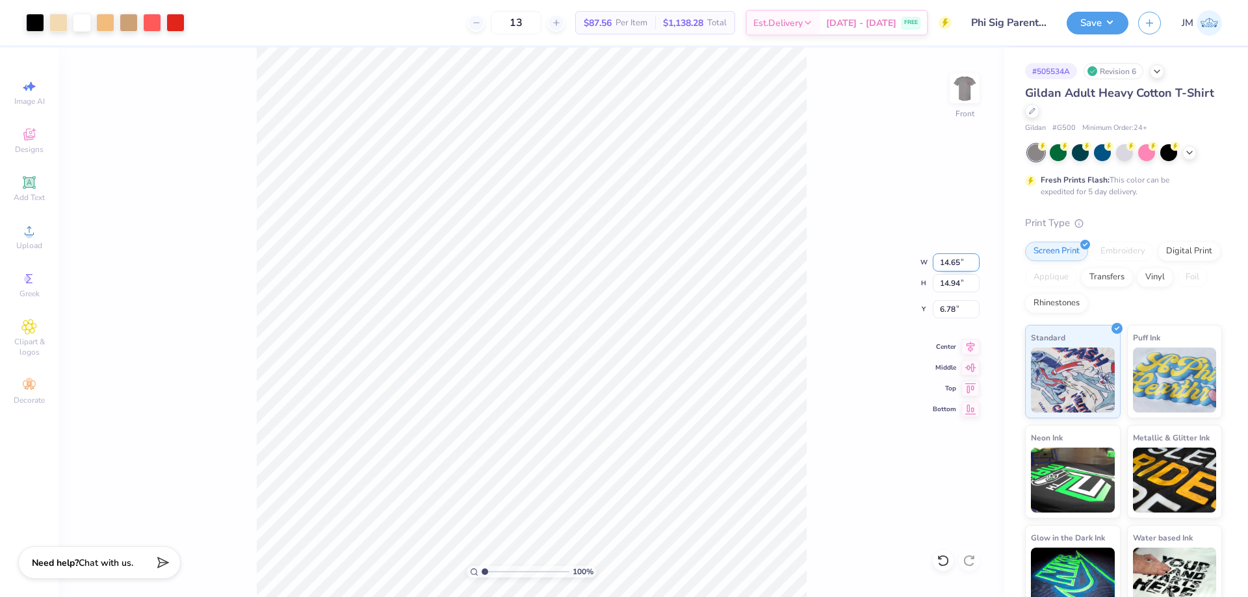
click at [953, 270] on input "14.65" at bounding box center [955, 262] width 47 height 18
type input "12.50"
type input "12.75"
click at [955, 307] on input "7.87" at bounding box center [955, 309] width 47 height 18
type input "3.00"
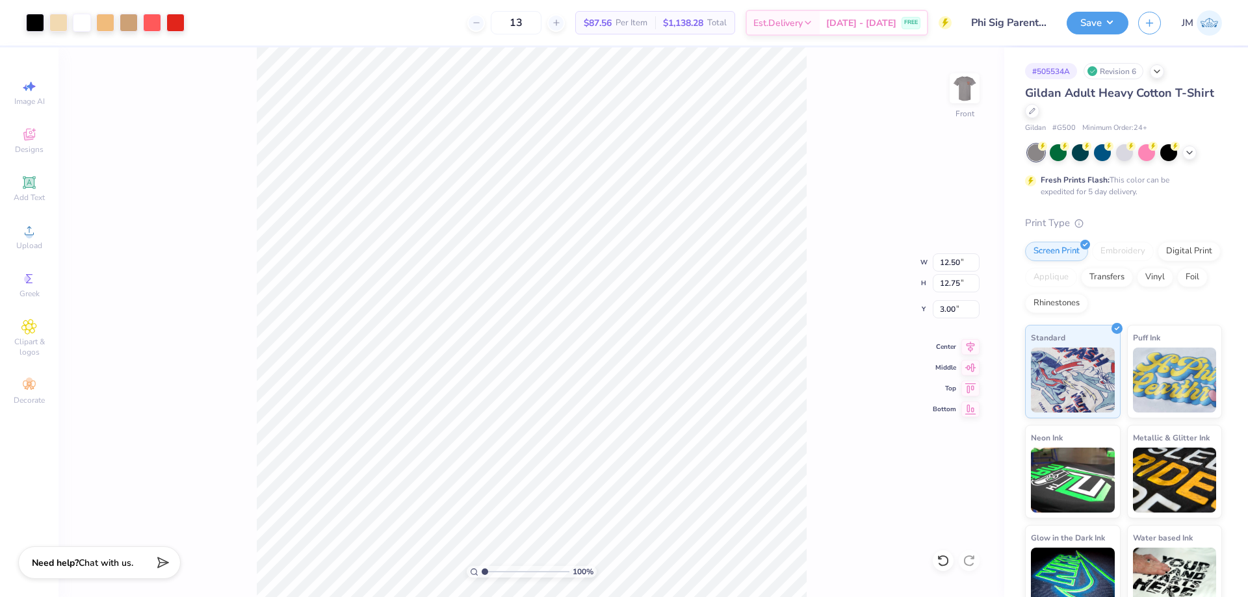
click at [810, 222] on div "100 % Front W 12.50 12.50 " H 12.75 12.75 " Y 3.00 3.00 " Center Middle Top Bot…" at bounding box center [530, 322] width 945 height 550
click at [960, 88] on img at bounding box center [964, 88] width 52 height 52
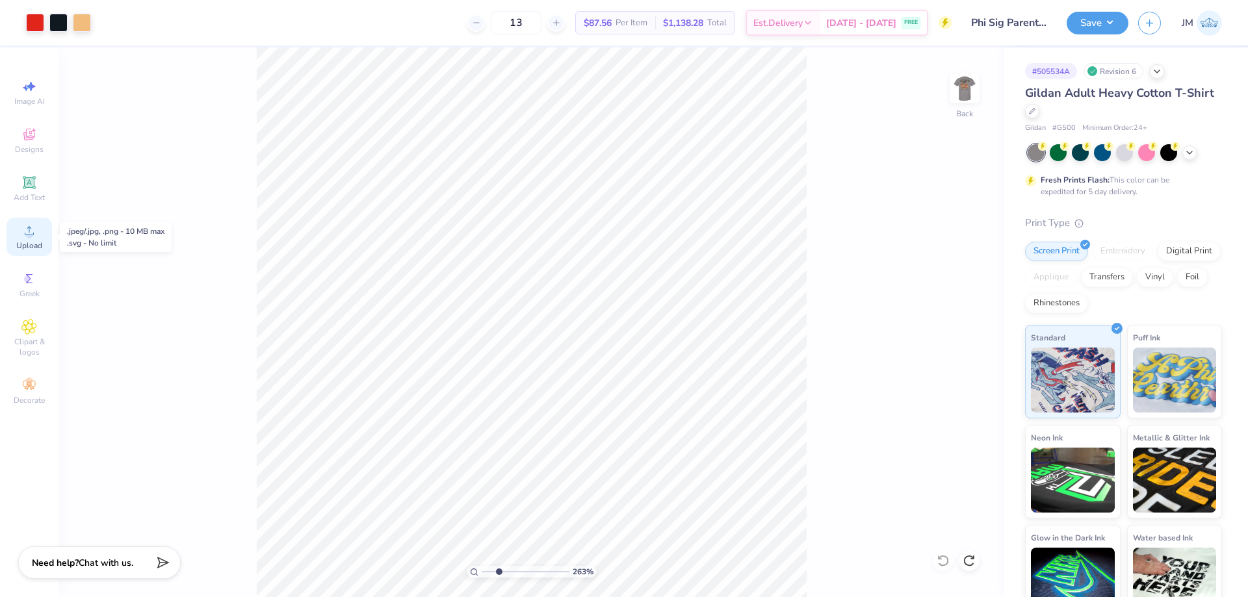
click at [31, 227] on icon at bounding box center [29, 231] width 16 height 16
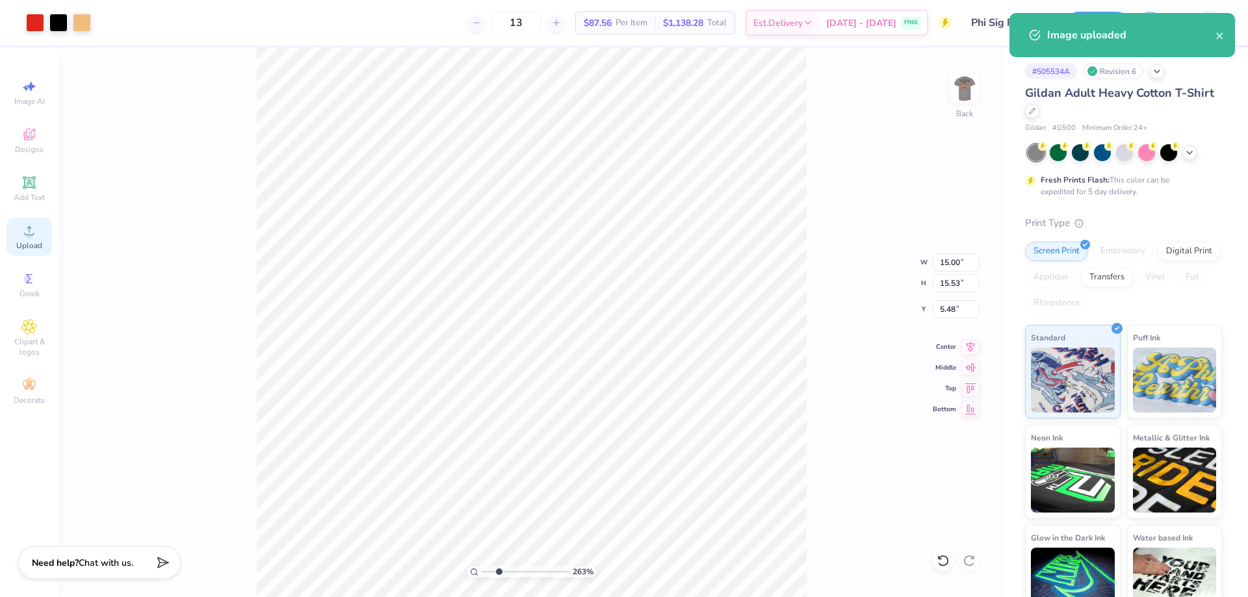
type input "2.63421361495391"
click at [958, 287] on input "15.53" at bounding box center [955, 283] width 47 height 18
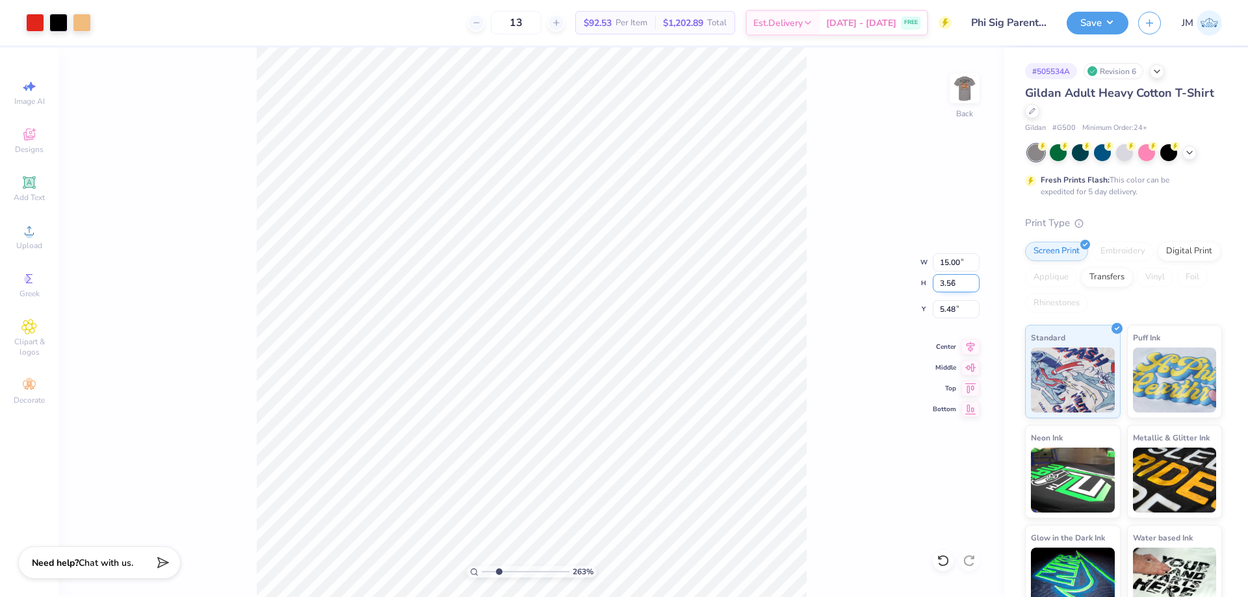
type input "3.56"
type input "2.63421361495391"
type input "3.44"
type input "11.47"
type input "2.63421361495391"
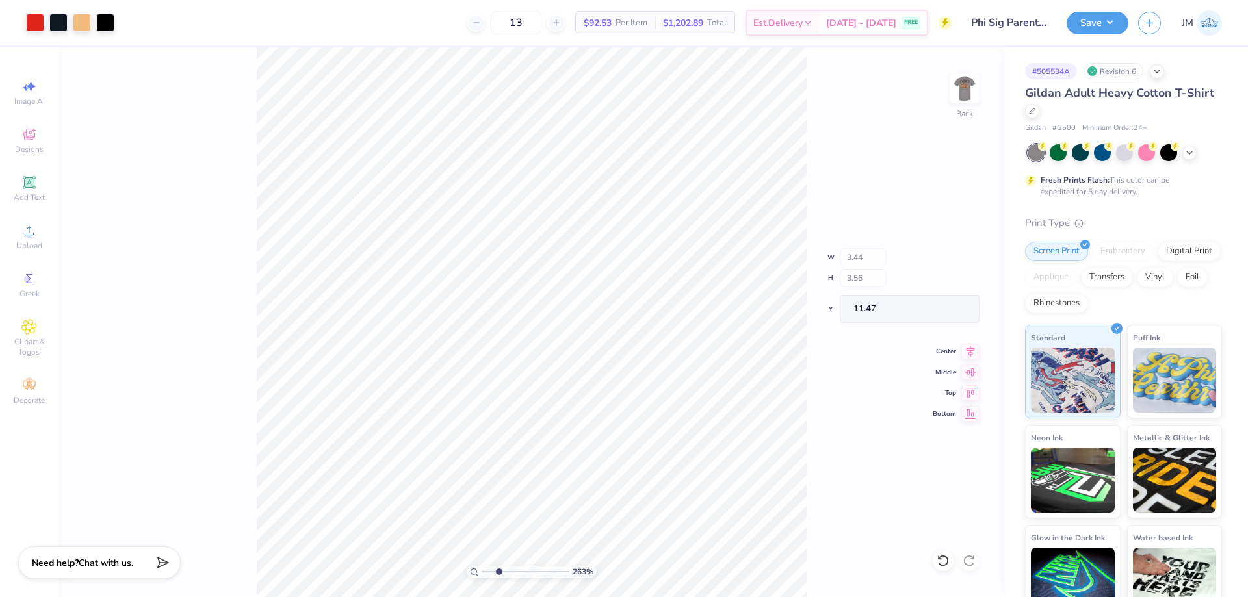
type input "4.13"
type input "2.63421361495391"
click at [950, 312] on input "11.47" at bounding box center [955, 309] width 47 height 18
type input "3"
type input "2.63421361495391"
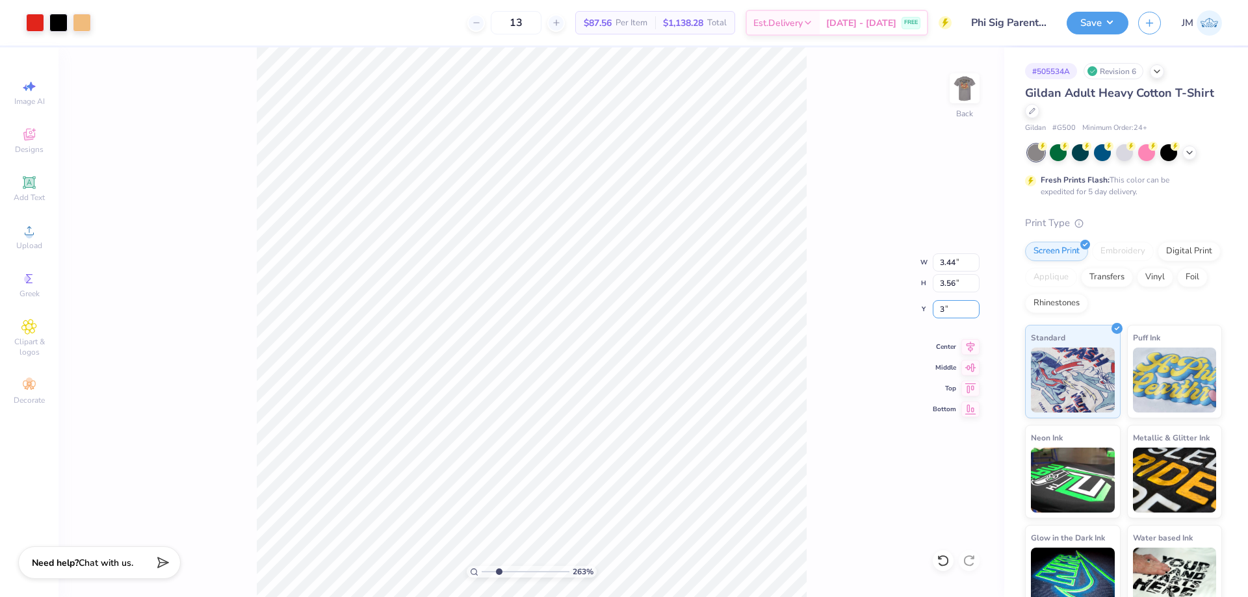
type input "3.00"
click at [1103, 16] on button "Save" at bounding box center [1097, 21] width 62 height 23
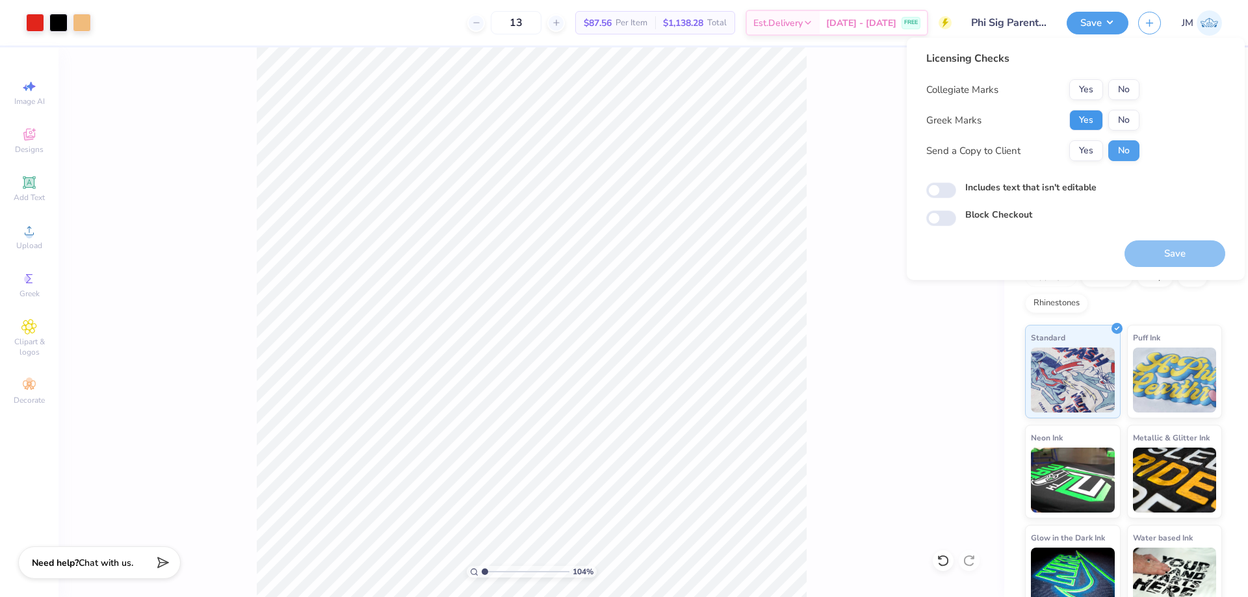
click at [1078, 118] on button "Yes" at bounding box center [1086, 120] width 34 height 21
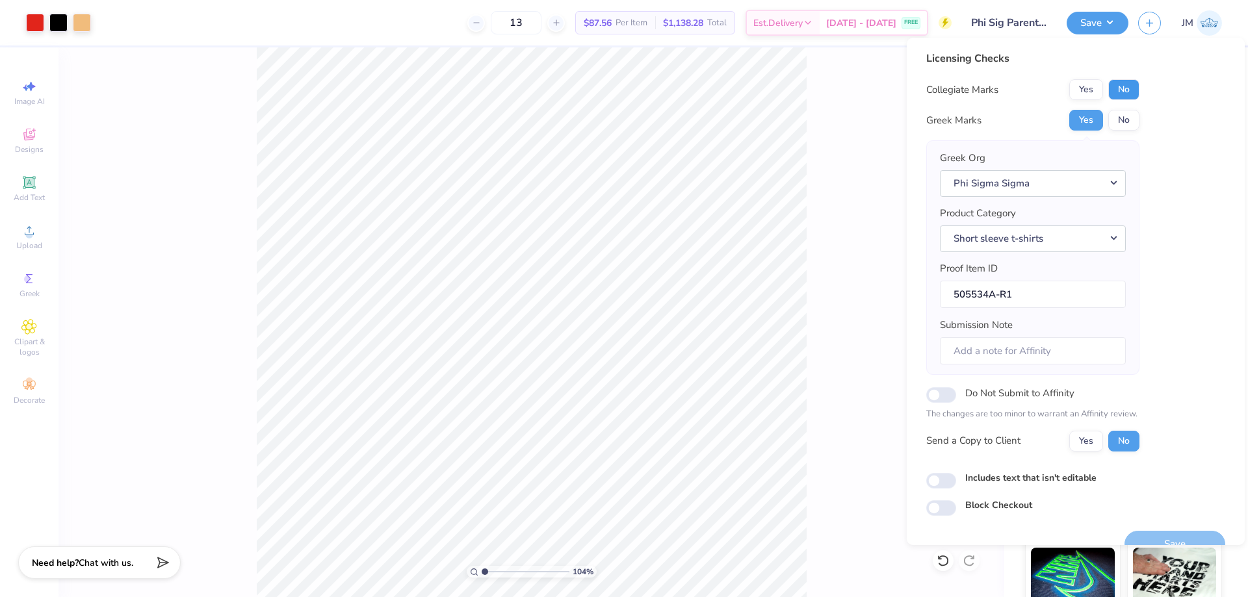
drag, startPoint x: 1101, startPoint y: 106, endPoint x: 1123, endPoint y: 87, distance: 28.5
click at [1123, 87] on button "No" at bounding box center [1123, 89] width 31 height 21
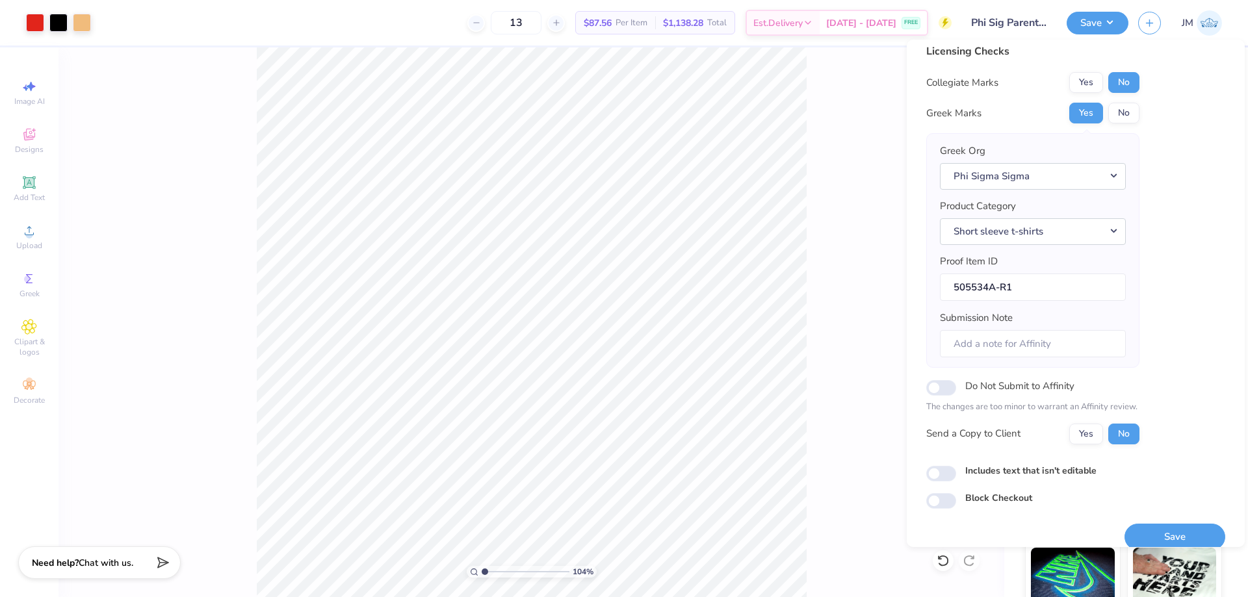
scroll to position [25, 0]
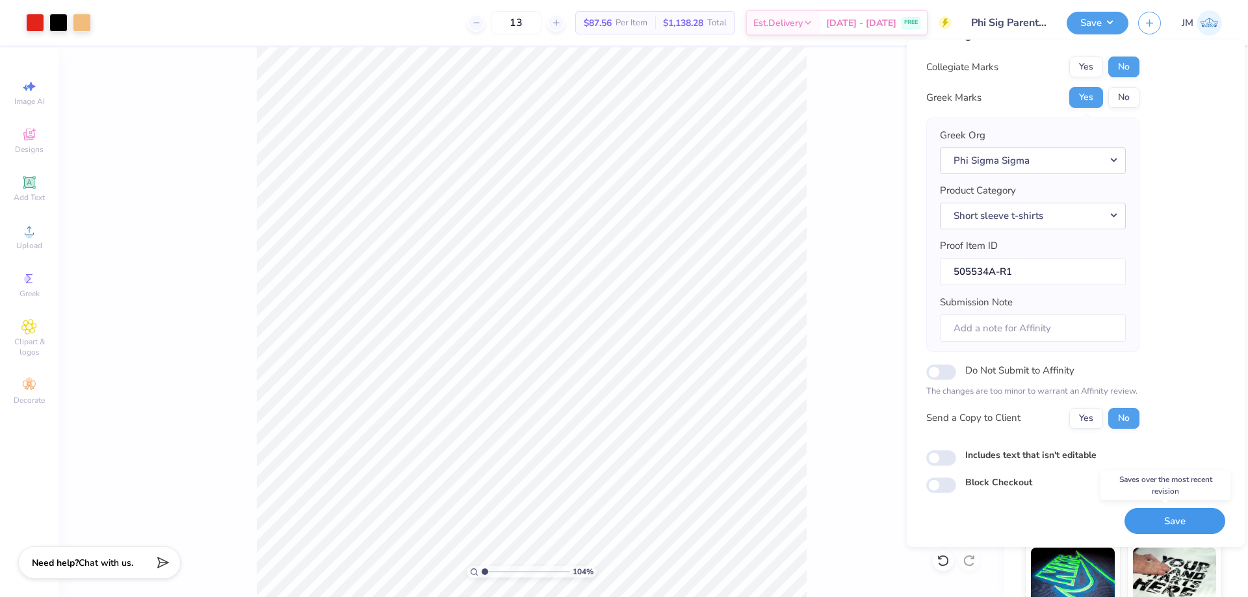
click at [1172, 517] on button "Save" at bounding box center [1174, 521] width 101 height 27
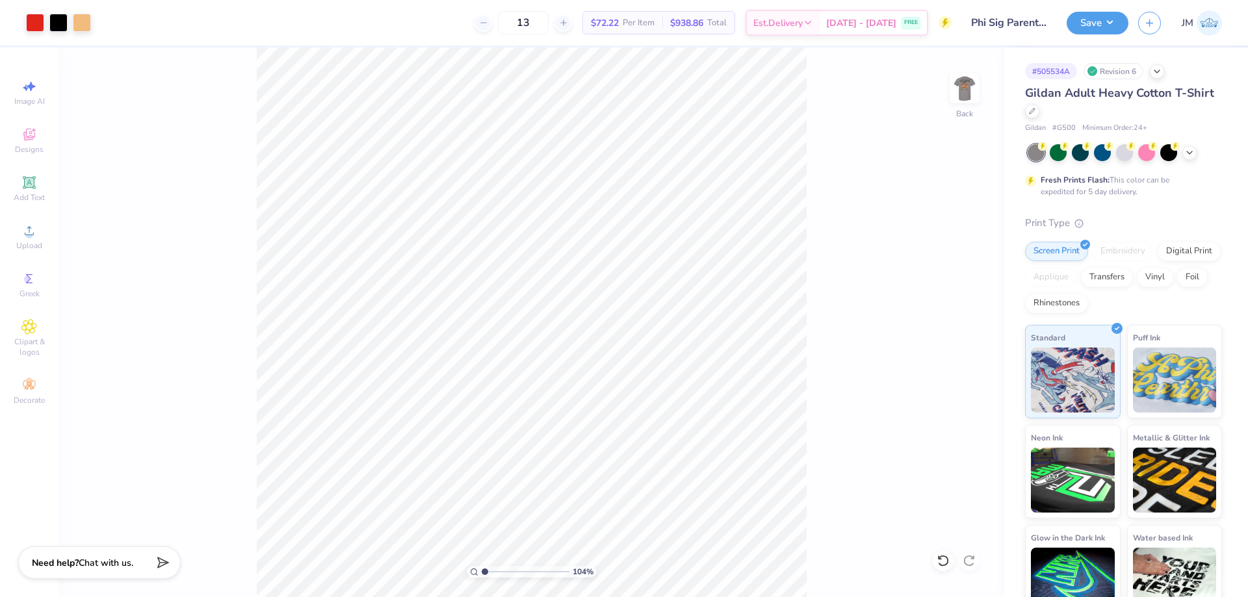
type input "1.03539647746693"
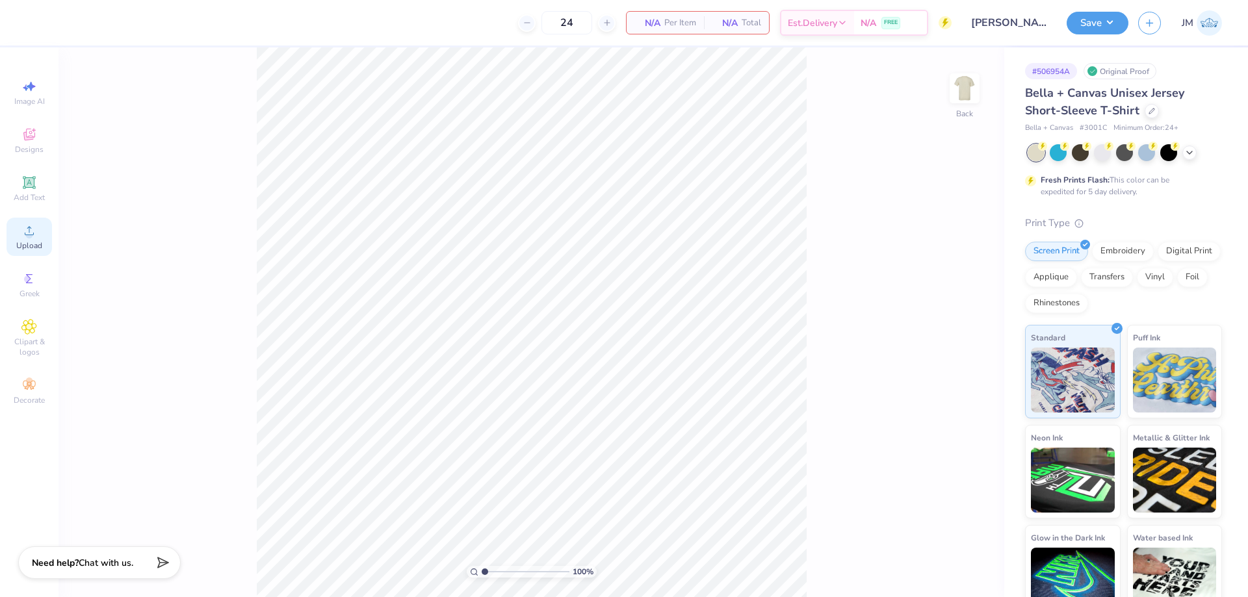
click at [42, 237] on div "Upload" at bounding box center [28, 237] width 45 height 38
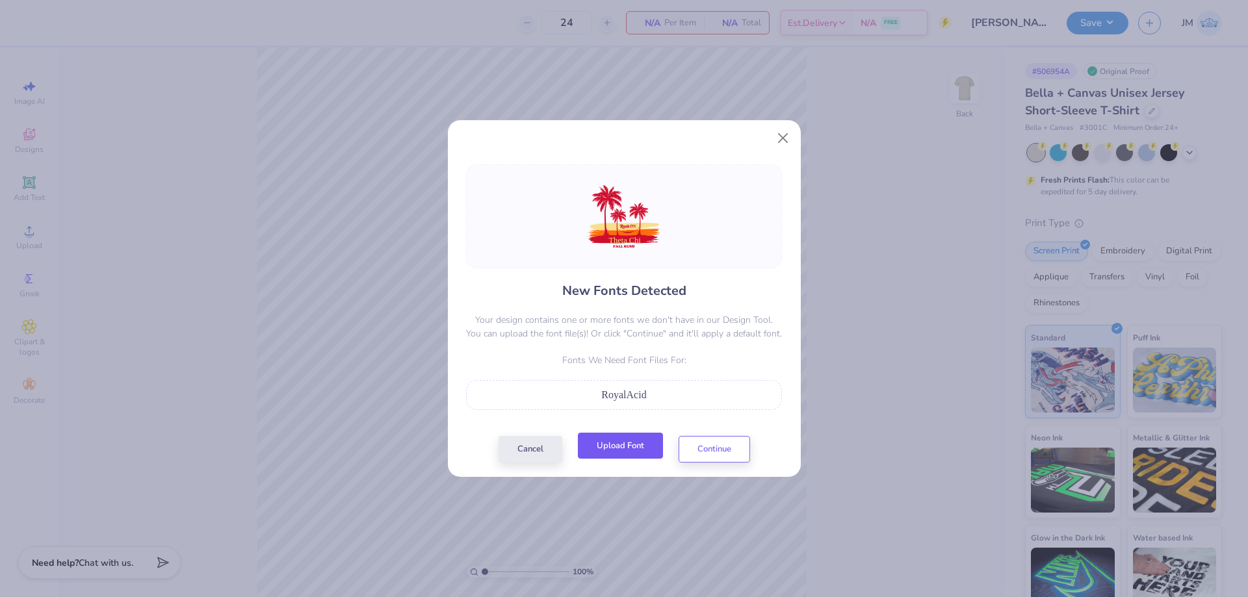
click at [622, 446] on button "Upload Font" at bounding box center [620, 446] width 85 height 27
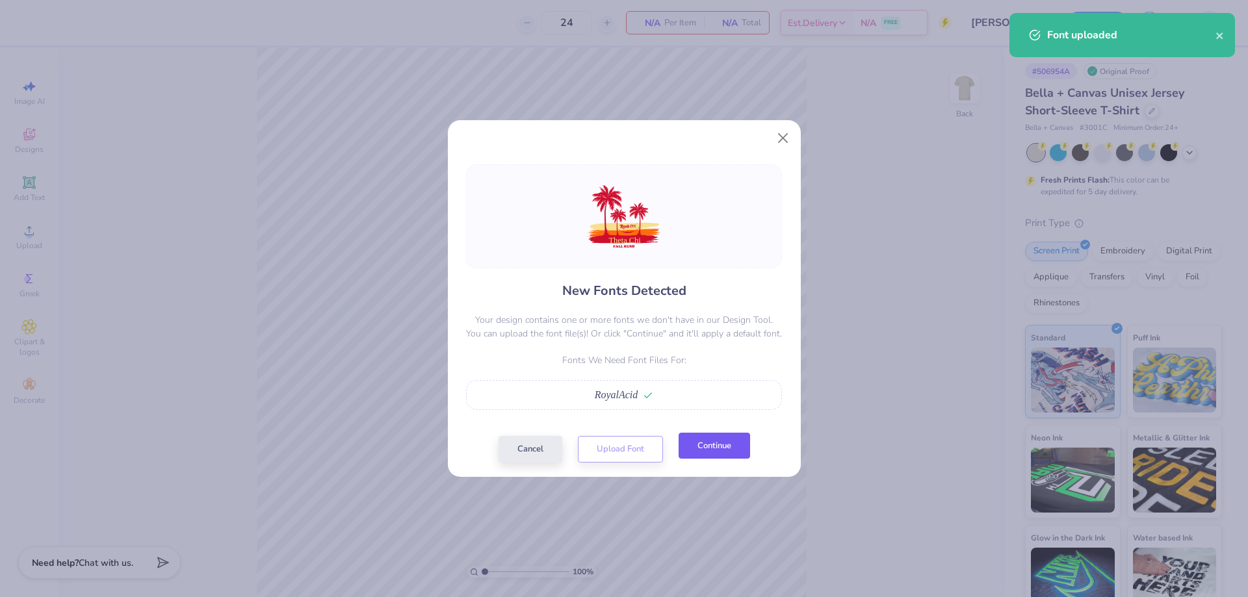
click at [726, 451] on button "Continue" at bounding box center [713, 446] width 71 height 27
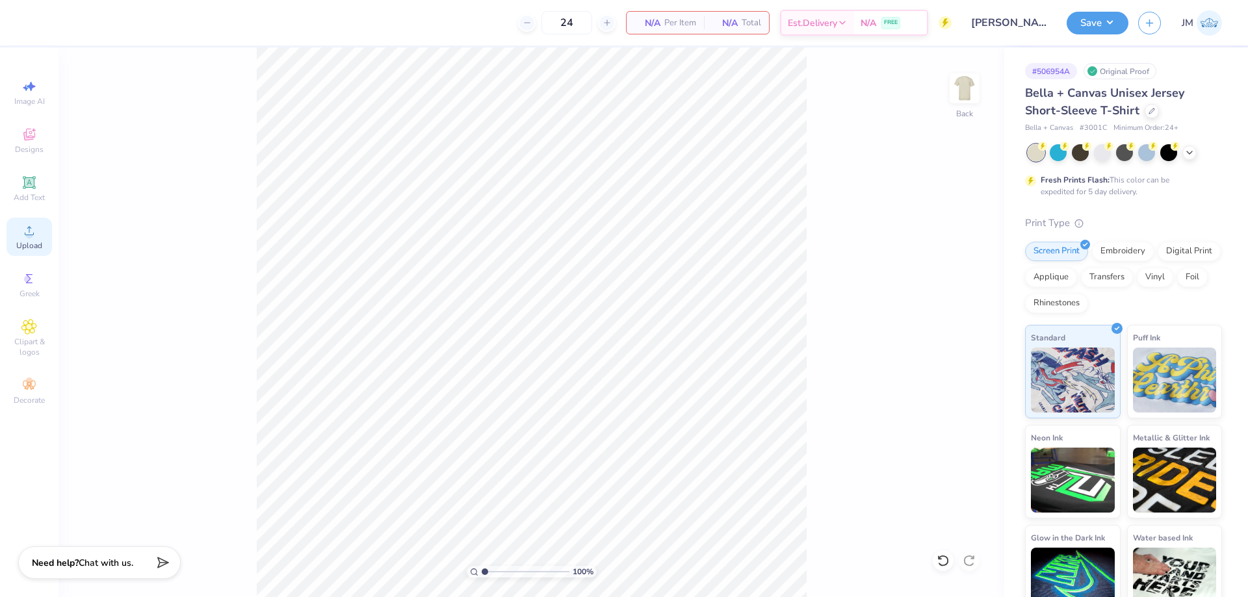
click at [33, 236] on icon at bounding box center [29, 231] width 16 height 16
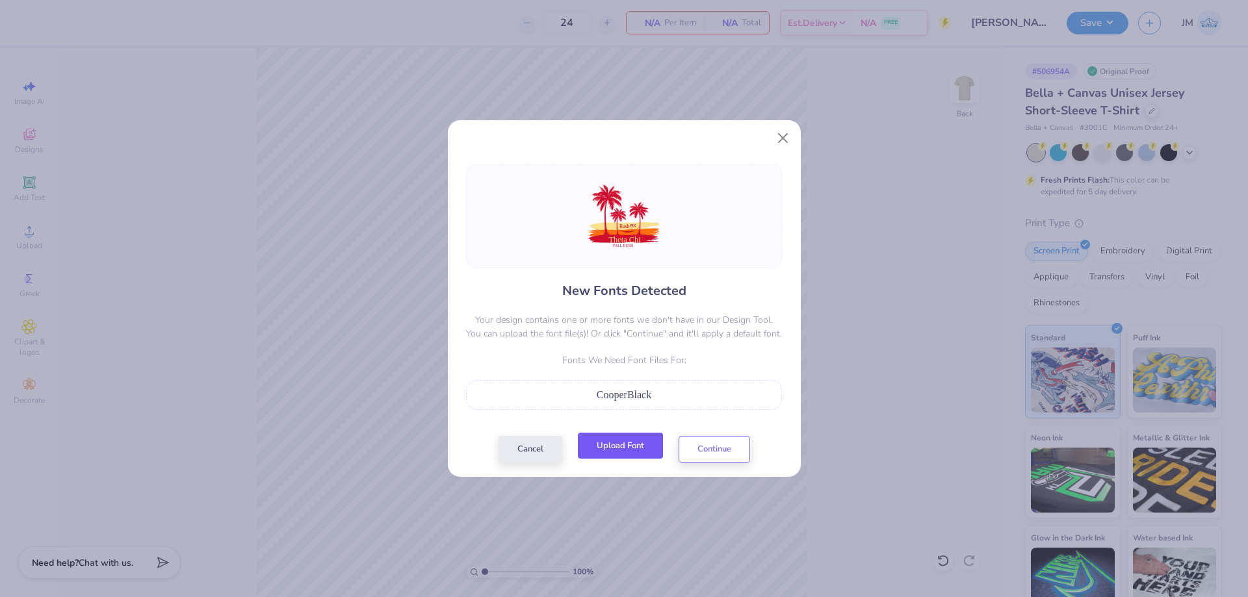
click at [626, 453] on button "Upload Font" at bounding box center [620, 446] width 85 height 27
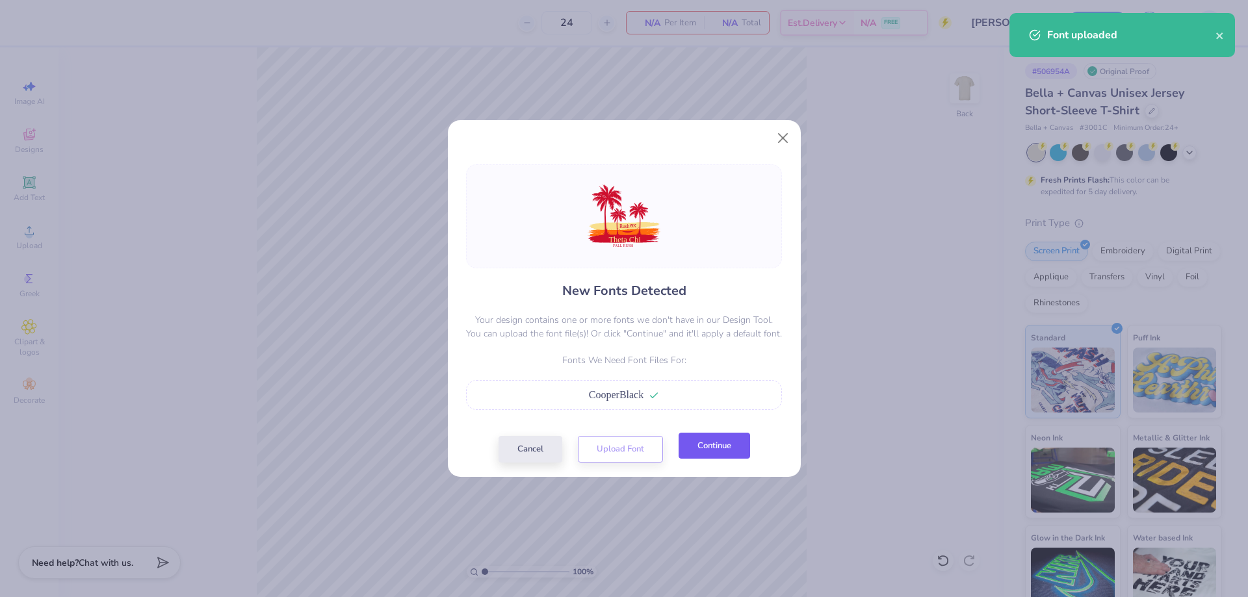
click at [705, 444] on button "Continue" at bounding box center [713, 446] width 71 height 27
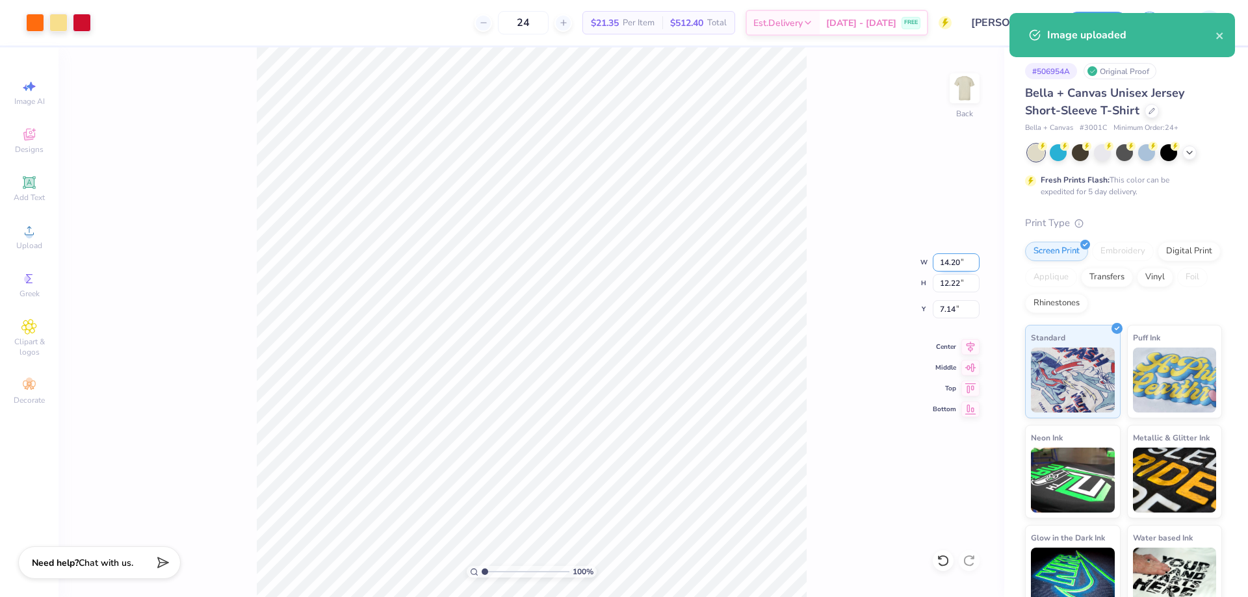
click at [953, 258] on input "14.20" at bounding box center [955, 262] width 47 height 18
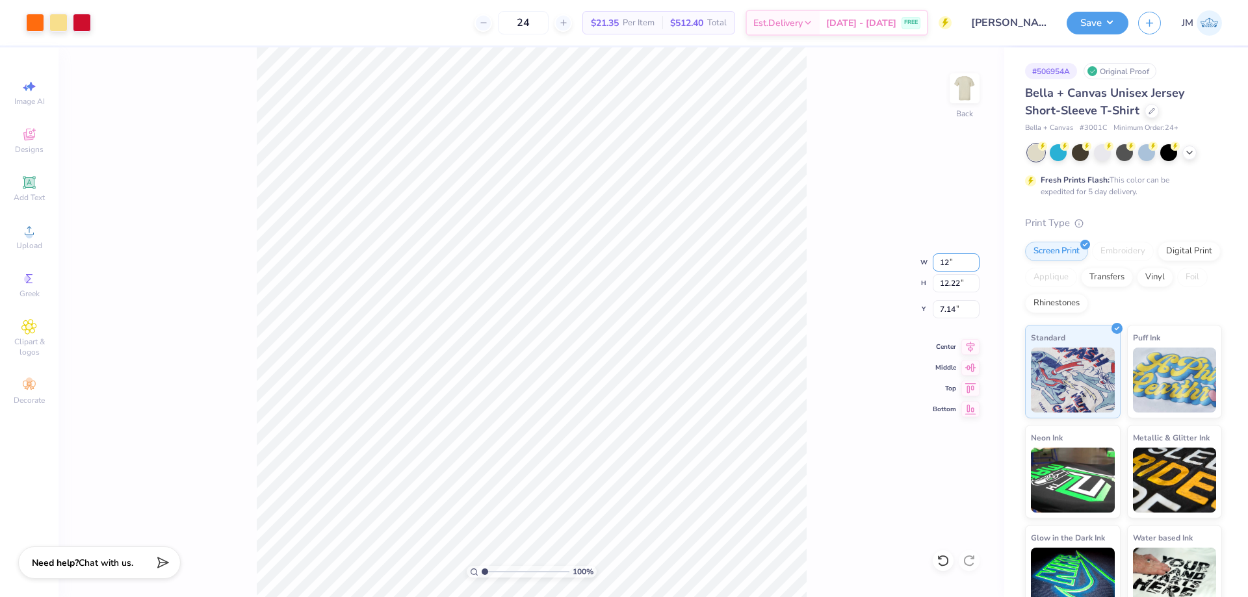
type input "1"
type input "11.00"
type input "9.47"
click at [960, 306] on input "8.51" at bounding box center [955, 309] width 47 height 18
type input "3.00"
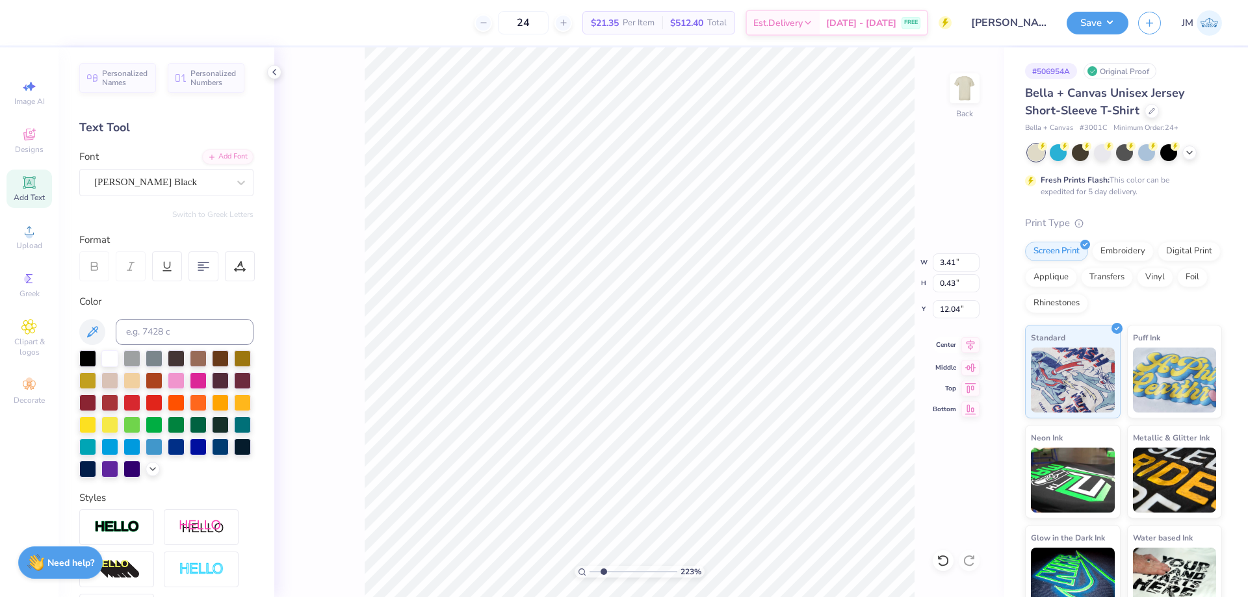
click at [973, 344] on icon at bounding box center [970, 344] width 8 height 11
click at [971, 346] on icon at bounding box center [970, 345] width 18 height 16
click at [967, 345] on icon at bounding box center [970, 345] width 18 height 16
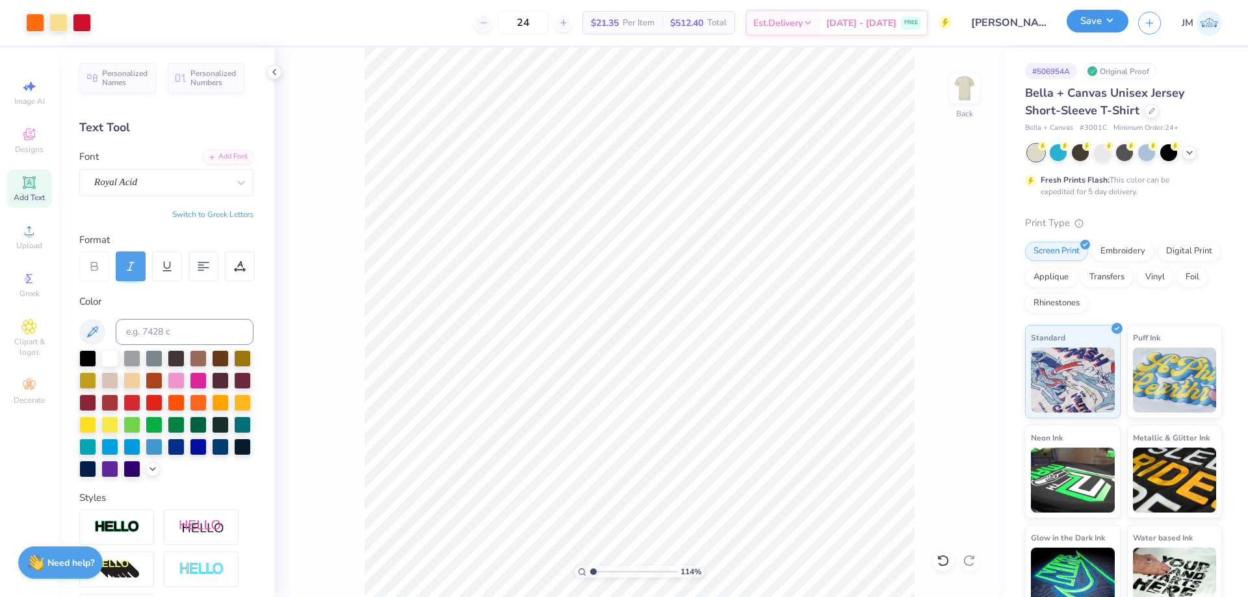
click at [1114, 22] on button "Save" at bounding box center [1097, 21] width 62 height 23
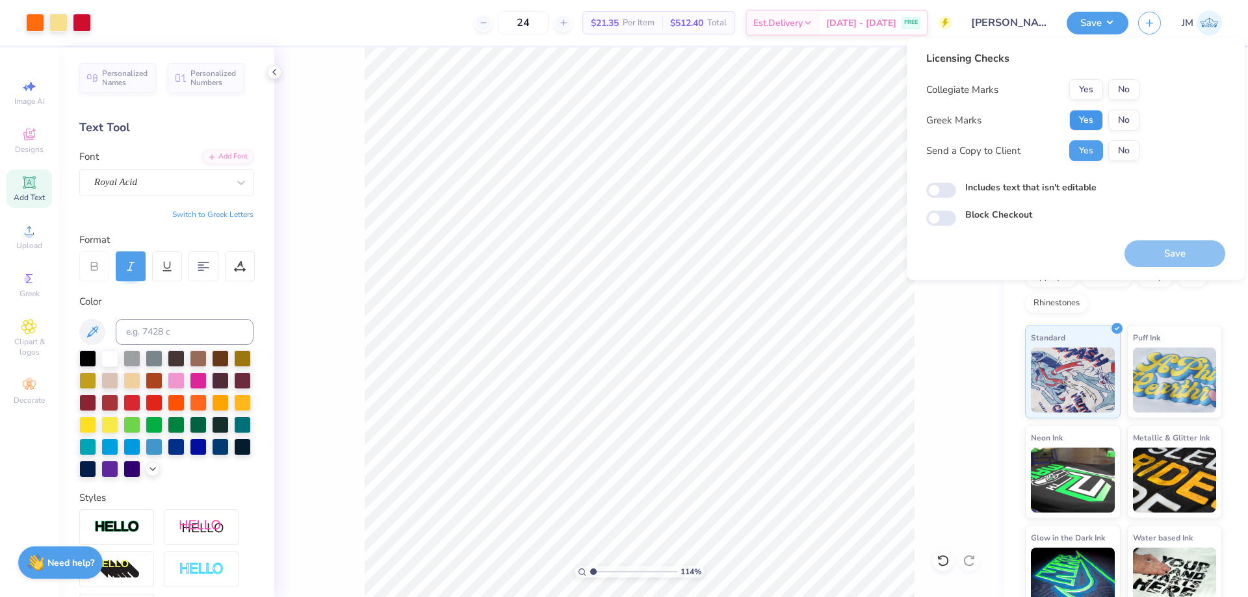
click at [1076, 125] on button "Yes" at bounding box center [1086, 120] width 34 height 21
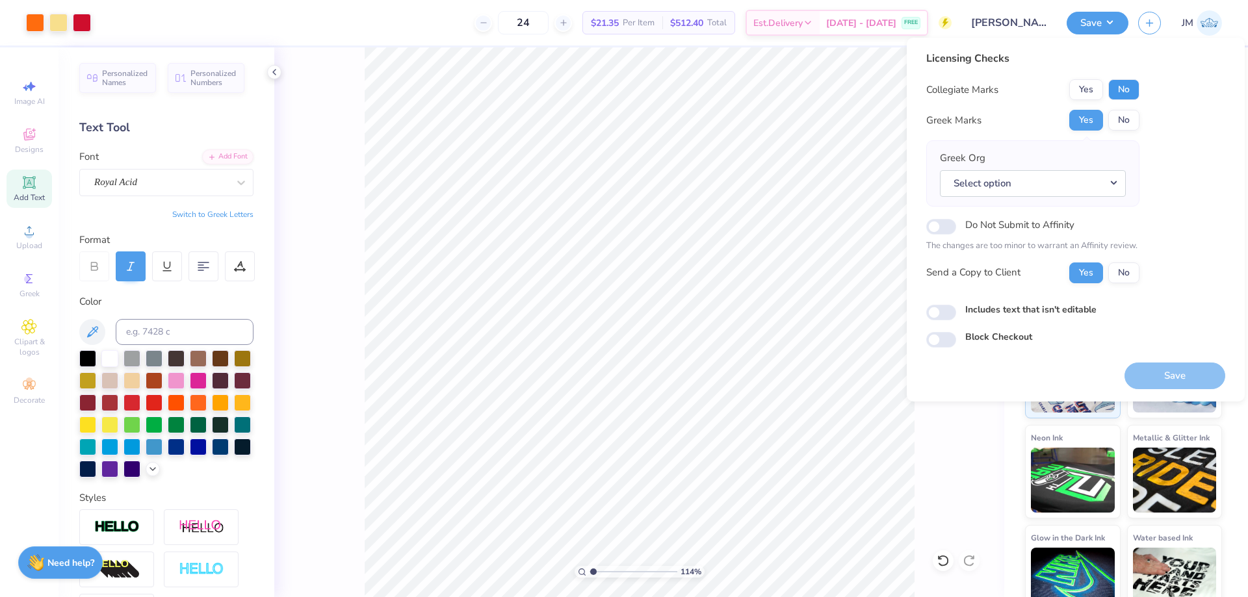
click at [1129, 90] on button "No" at bounding box center [1123, 89] width 31 height 21
click at [1116, 183] on button "Select option" at bounding box center [1033, 183] width 186 height 27
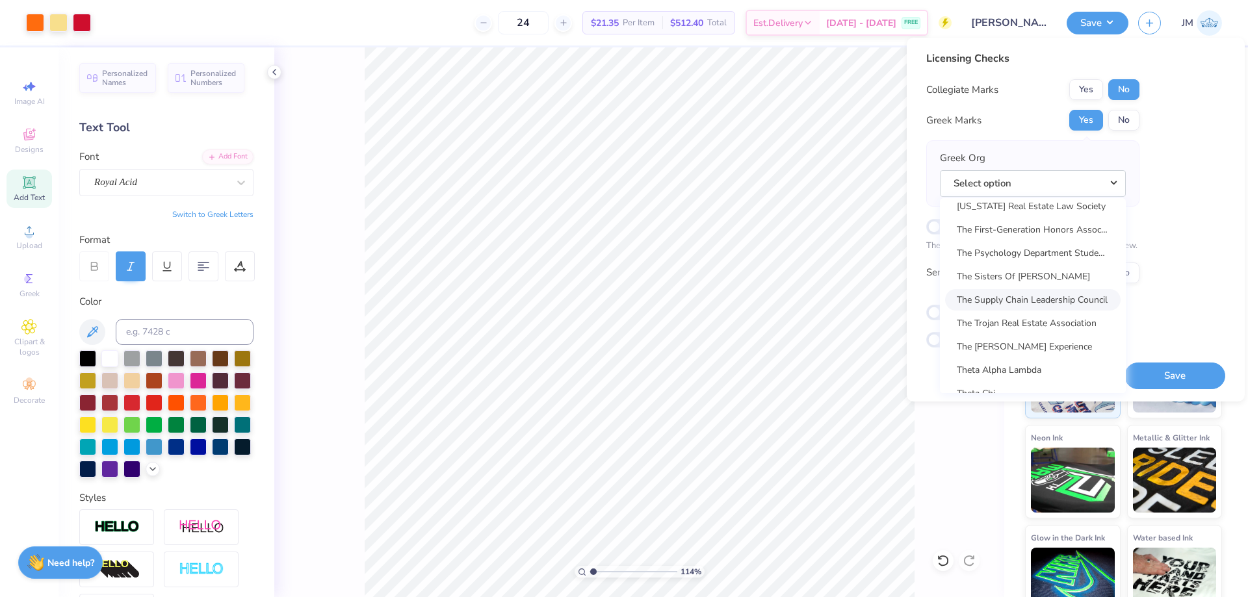
scroll to position [9678, 0]
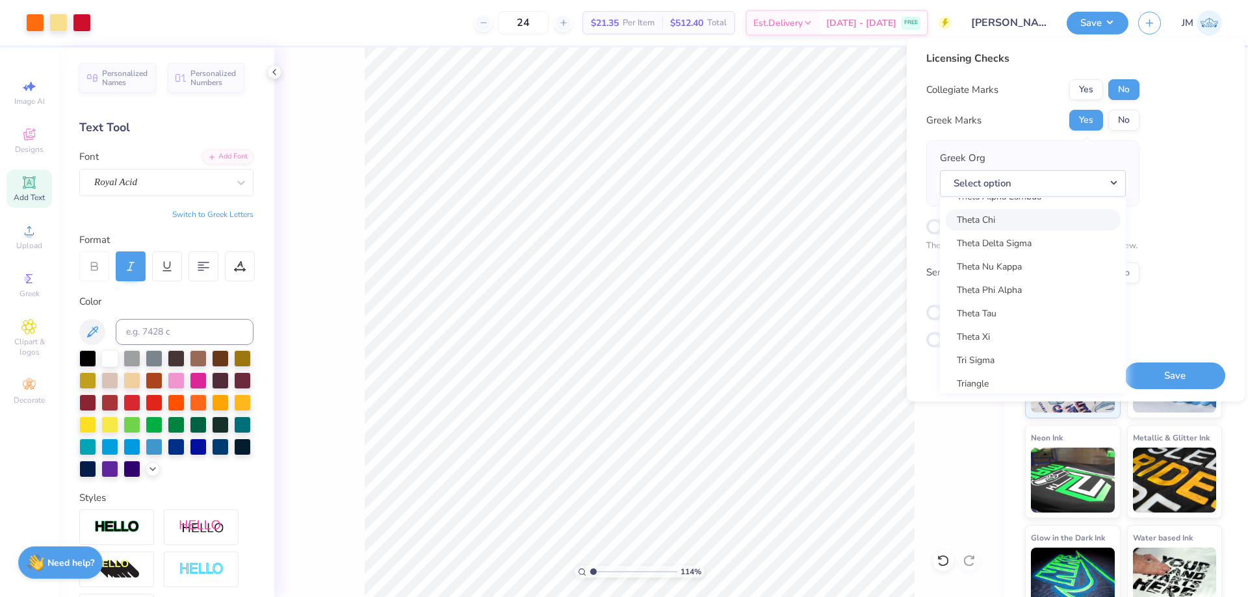
click at [1035, 217] on link "Theta Chi" at bounding box center [1032, 219] width 175 height 21
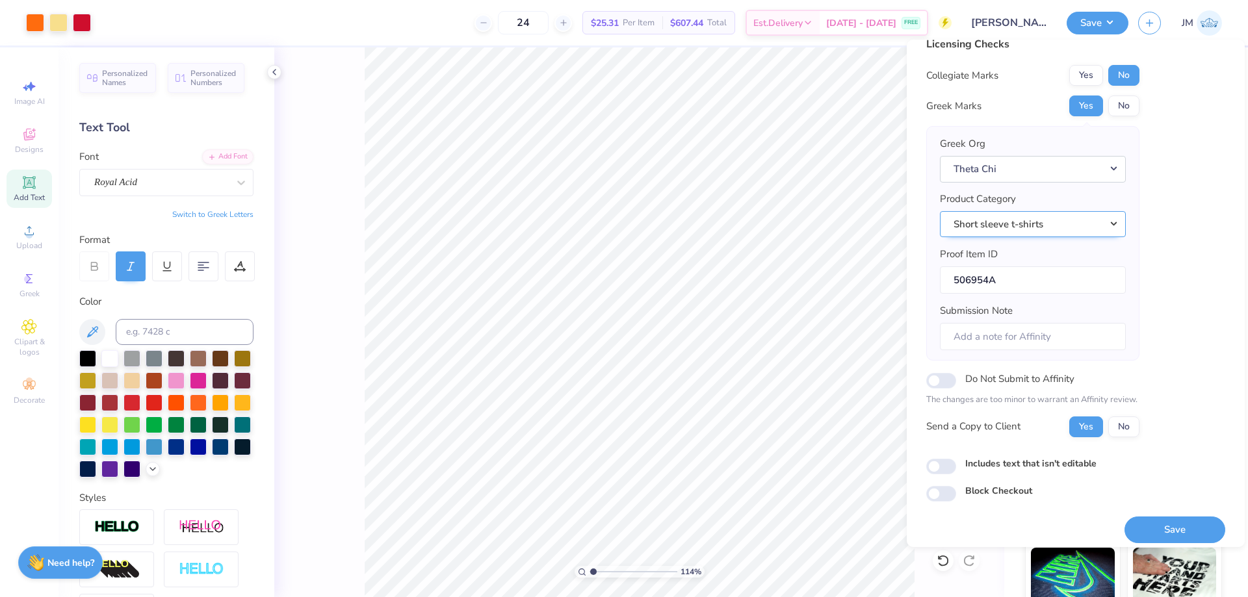
scroll to position [25, 0]
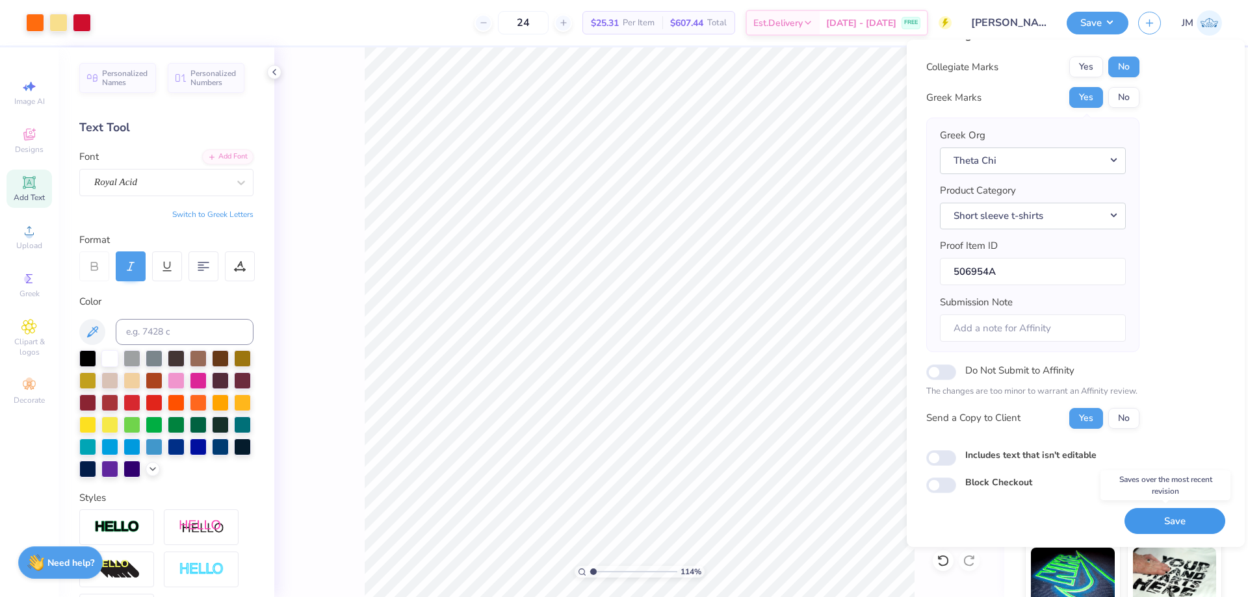
click at [1161, 515] on button "Save" at bounding box center [1174, 521] width 101 height 27
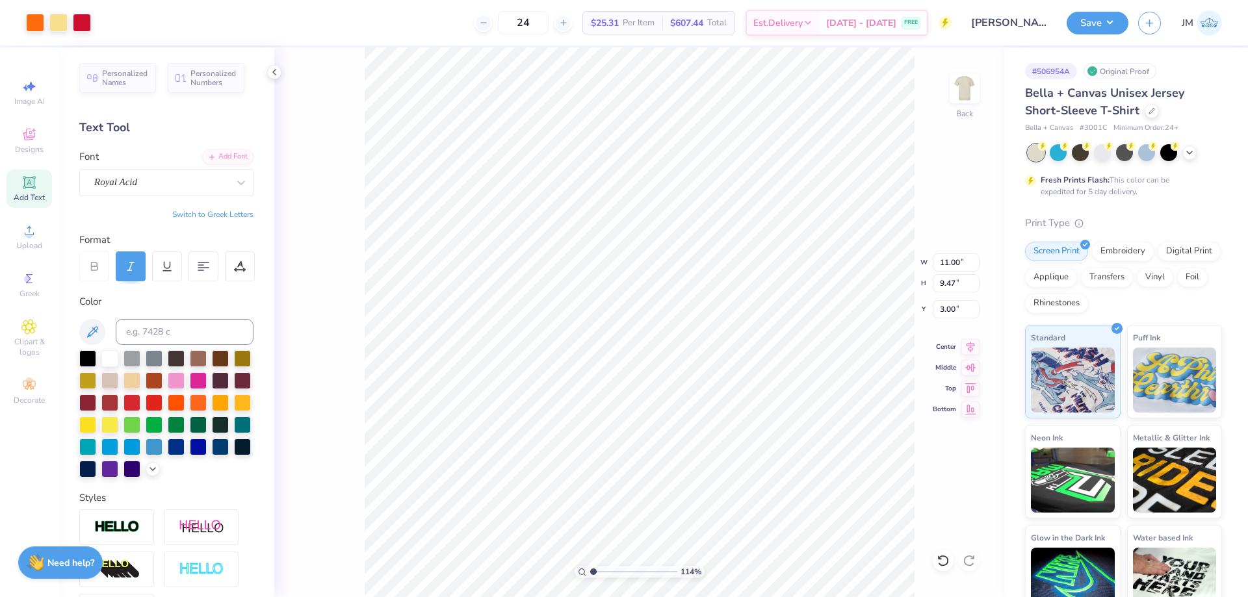
type input "1.14270703473249"
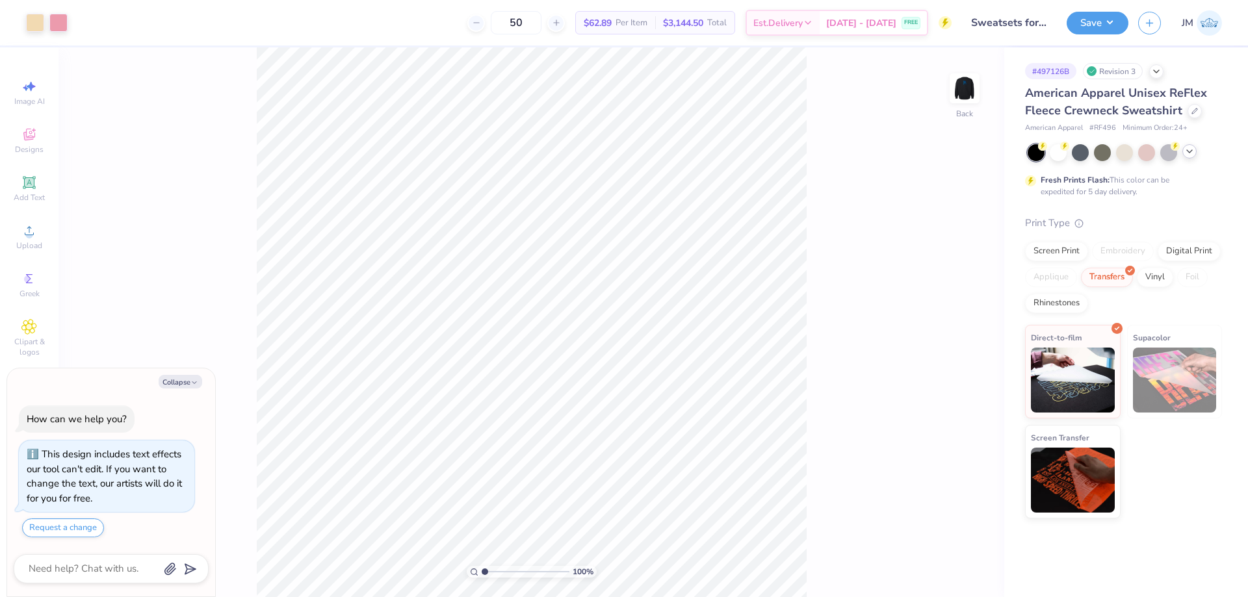
click at [1187, 153] on icon at bounding box center [1189, 151] width 10 height 10
type textarea "x"
